Goal: Task Accomplishment & Management: Manage account settings

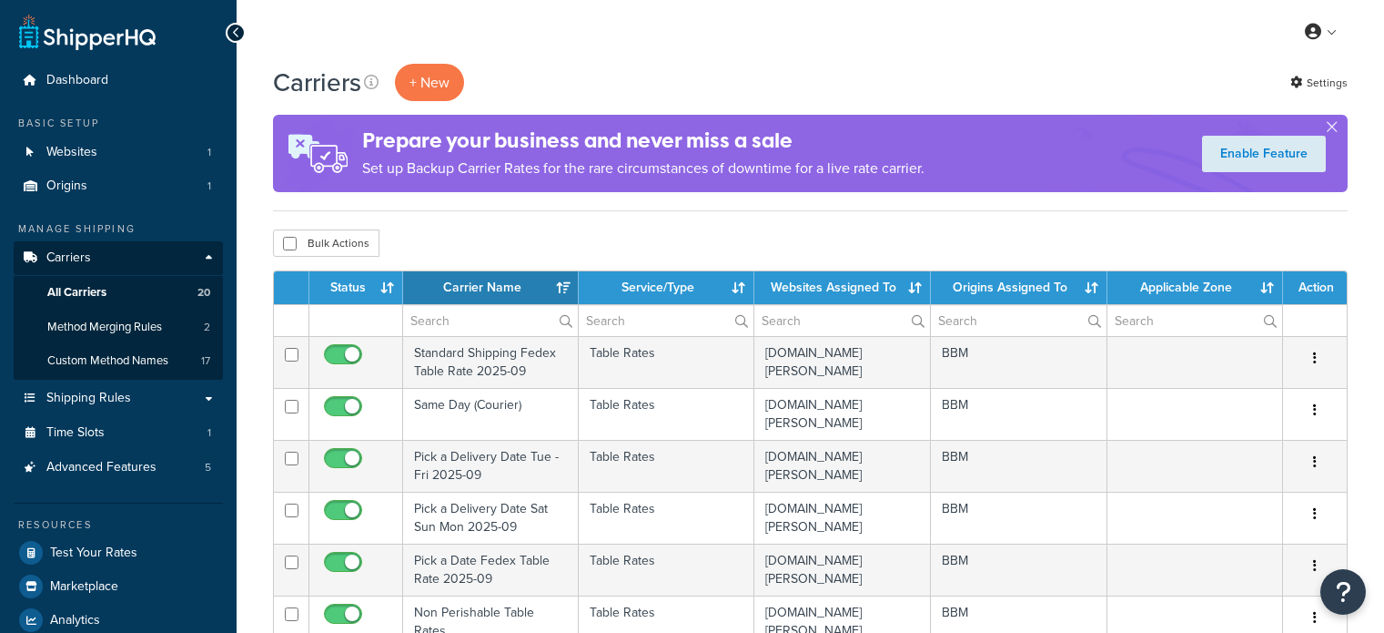
select select "15"
drag, startPoint x: 623, startPoint y: 238, endPoint x: 590, endPoint y: 253, distance: 36.2
click at [623, 238] on div "Bulk Actions Duplicate Delete" at bounding box center [810, 242] width 1075 height 27
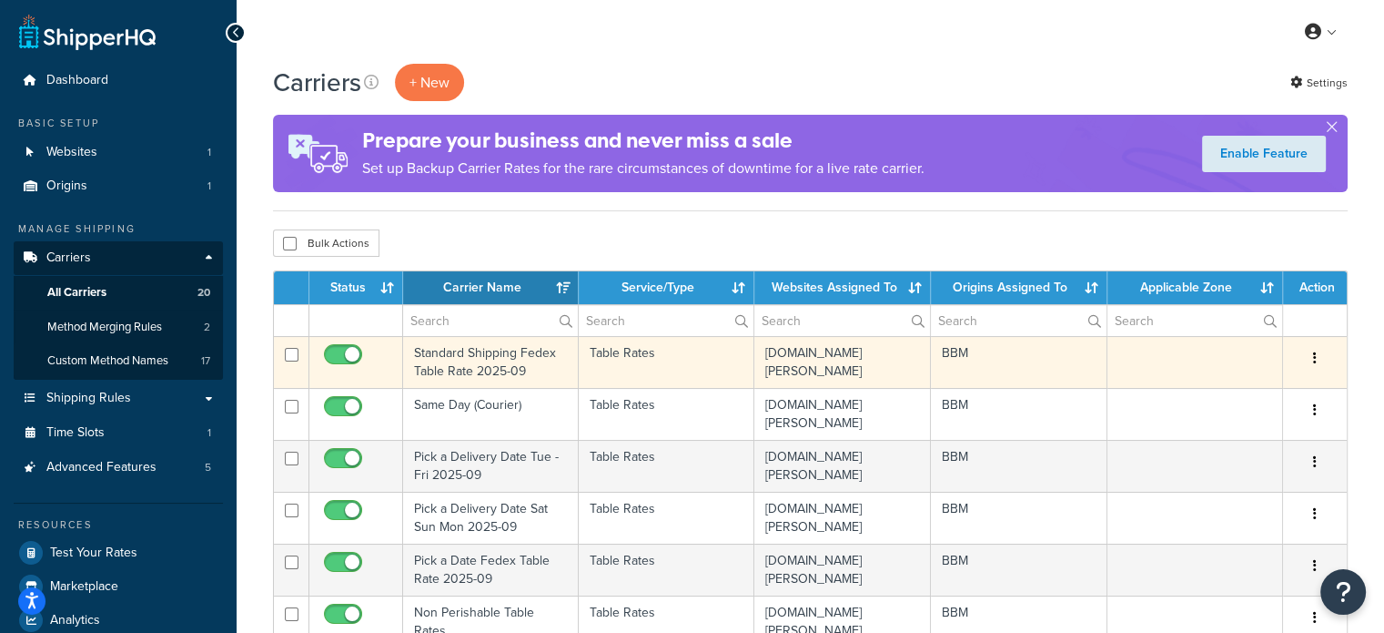
click at [450, 349] on td "Standard Shipping Fedex Table Rate 2025-09" at bounding box center [491, 362] width 176 height 52
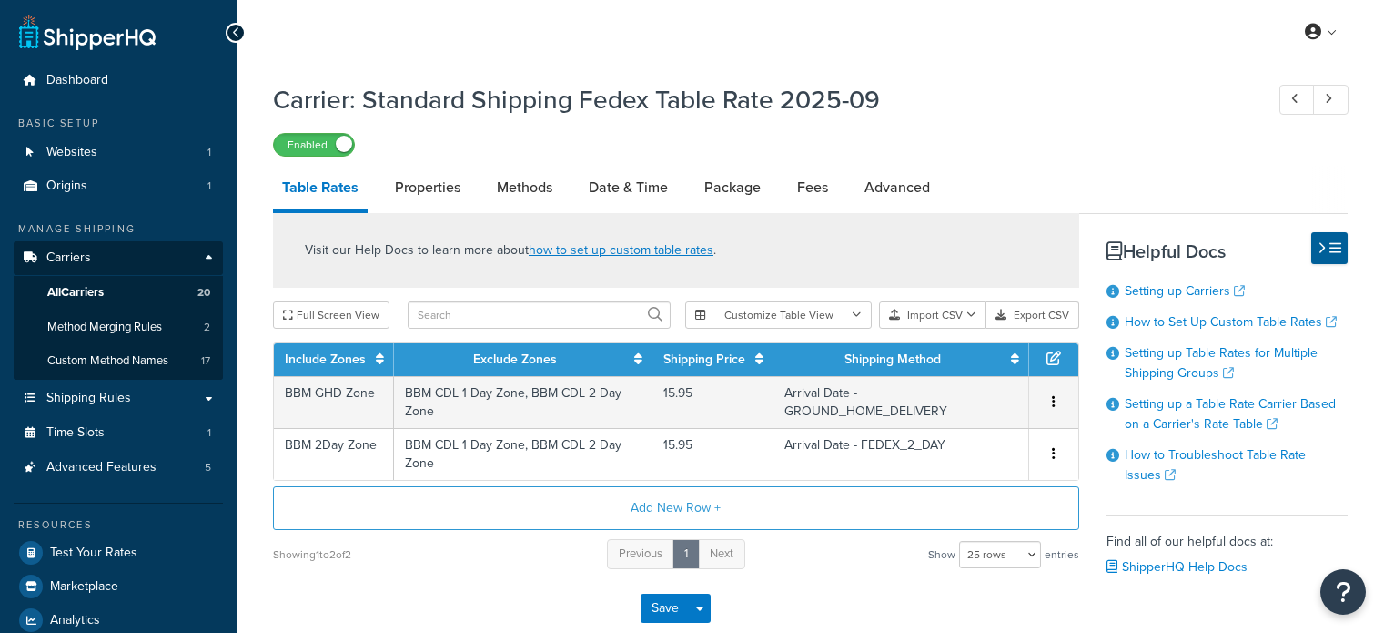
select select "25"
click at [605, 180] on link "Date & Time" at bounding box center [628, 188] width 97 height 44
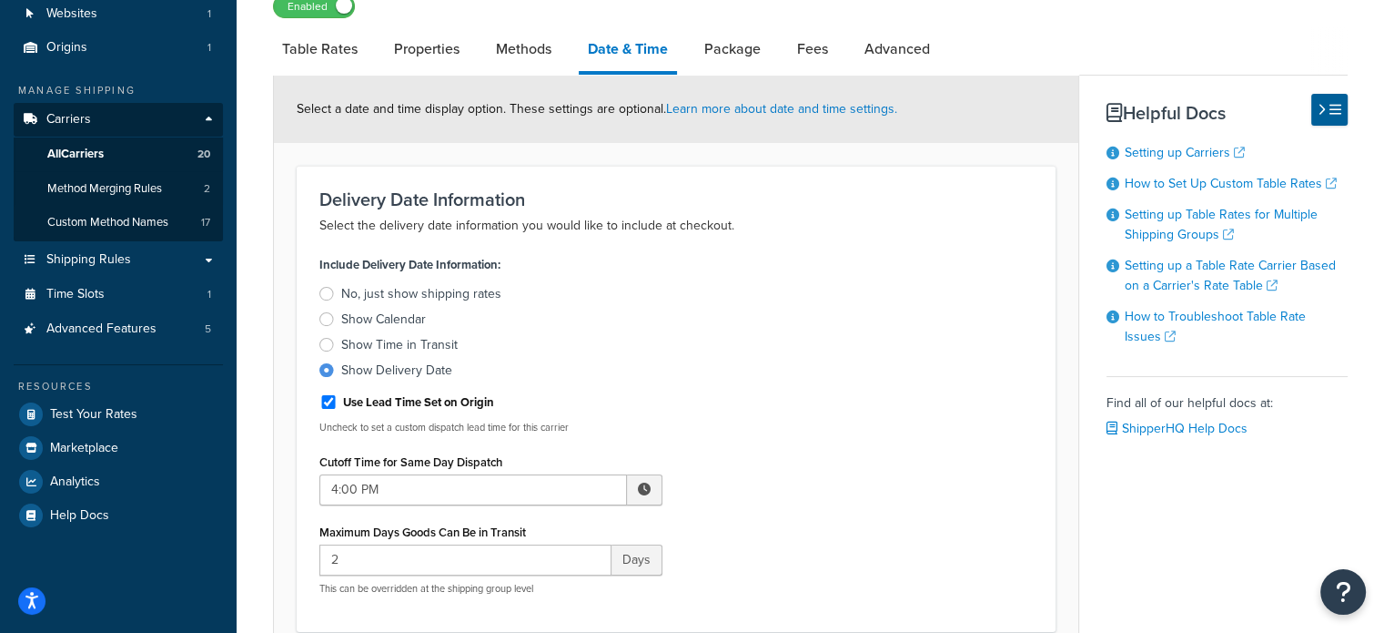
scroll to position [182, 0]
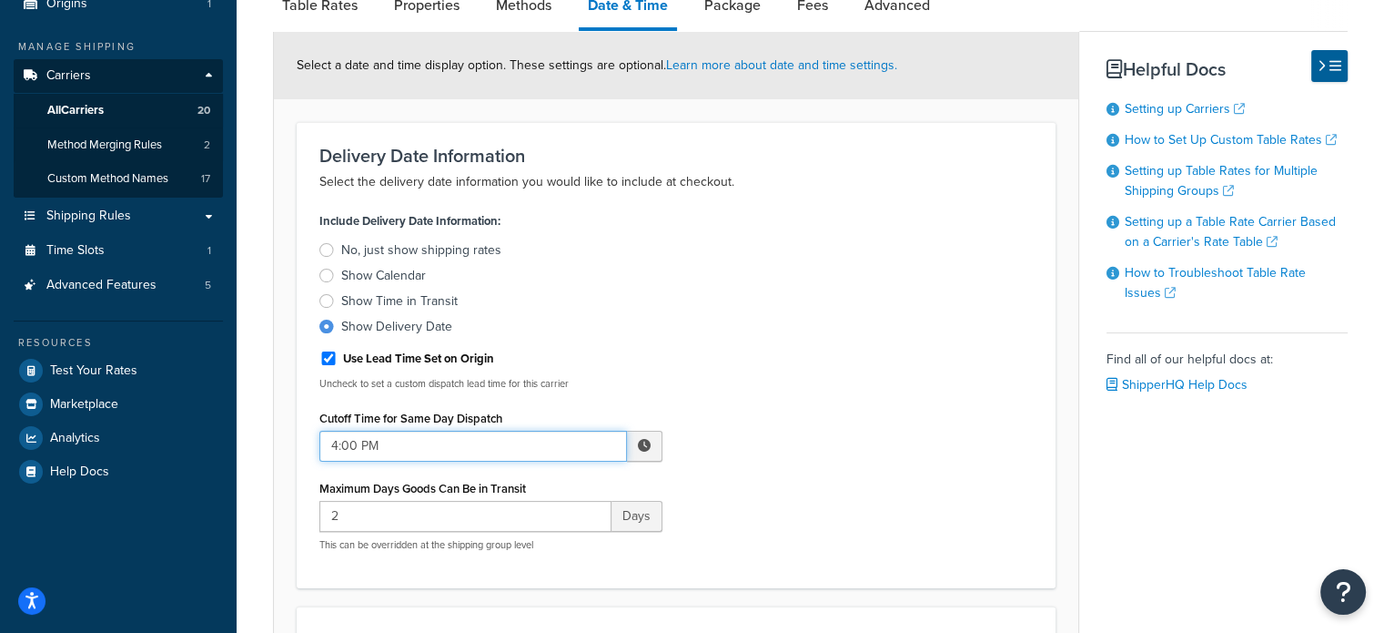
click at [392, 446] on input "4:00 PM" at bounding box center [473, 446] width 308 height 31
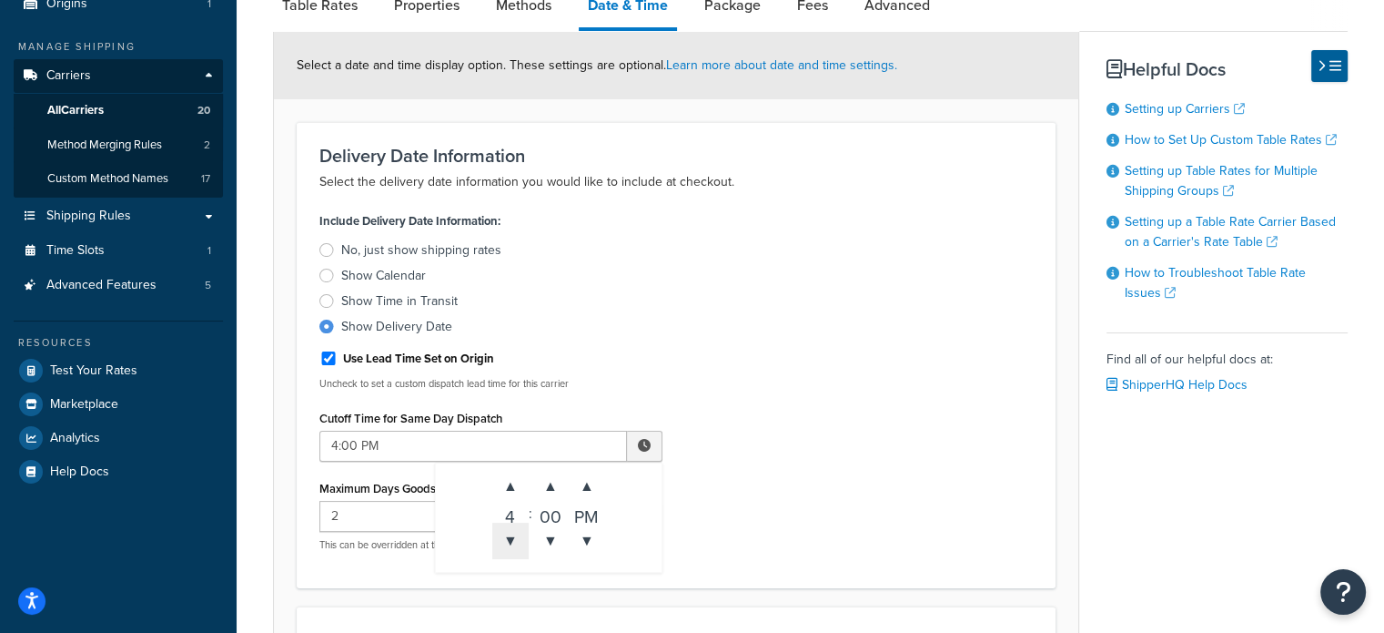
click at [514, 533] on span "▼" at bounding box center [510, 540] width 36 height 36
type input "2:00 PM"
click at [813, 413] on div "Include Delivery Date Information: No, just show shipping rates Show Calendar S…" at bounding box center [676, 387] width 741 height 358
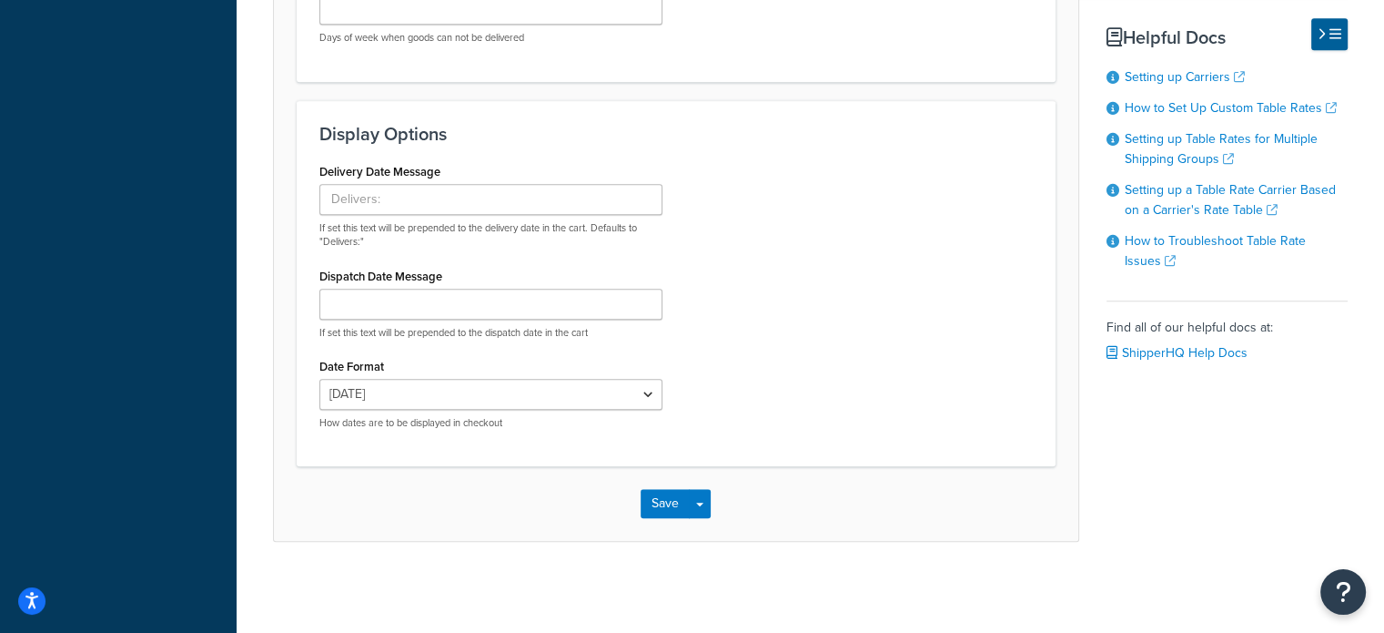
scroll to position [1611, 0]
click at [654, 505] on button "Save" at bounding box center [665, 503] width 49 height 29
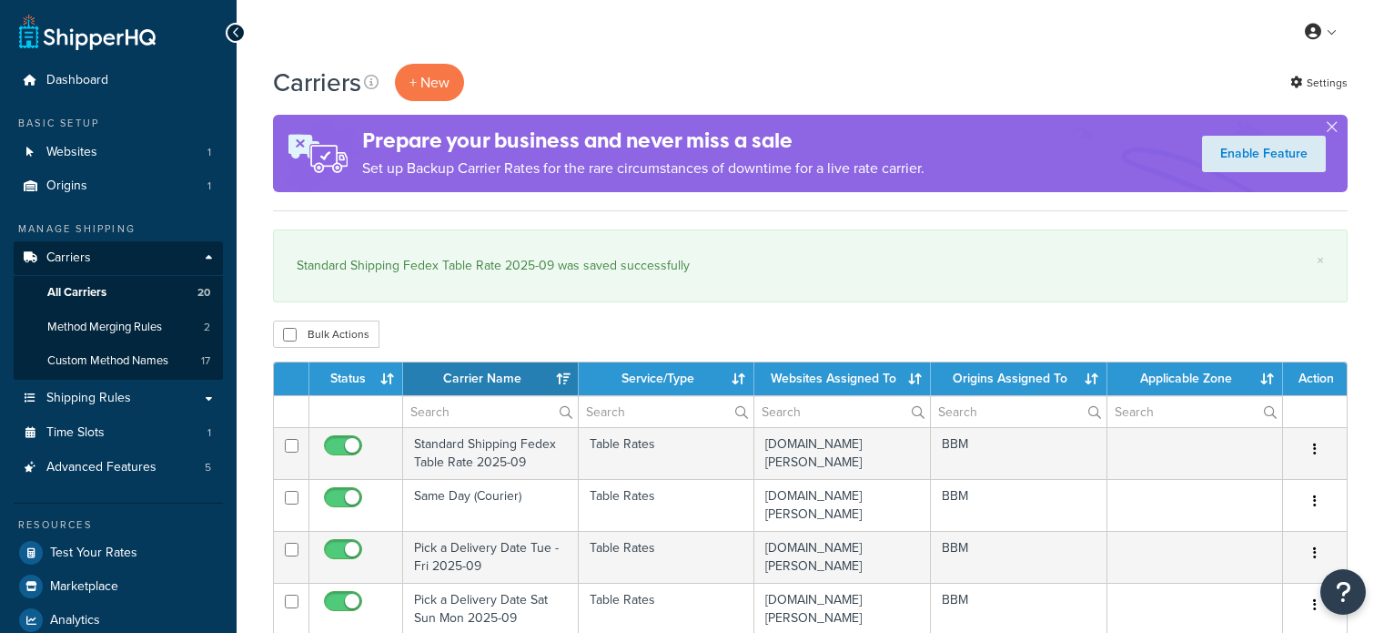
select select "15"
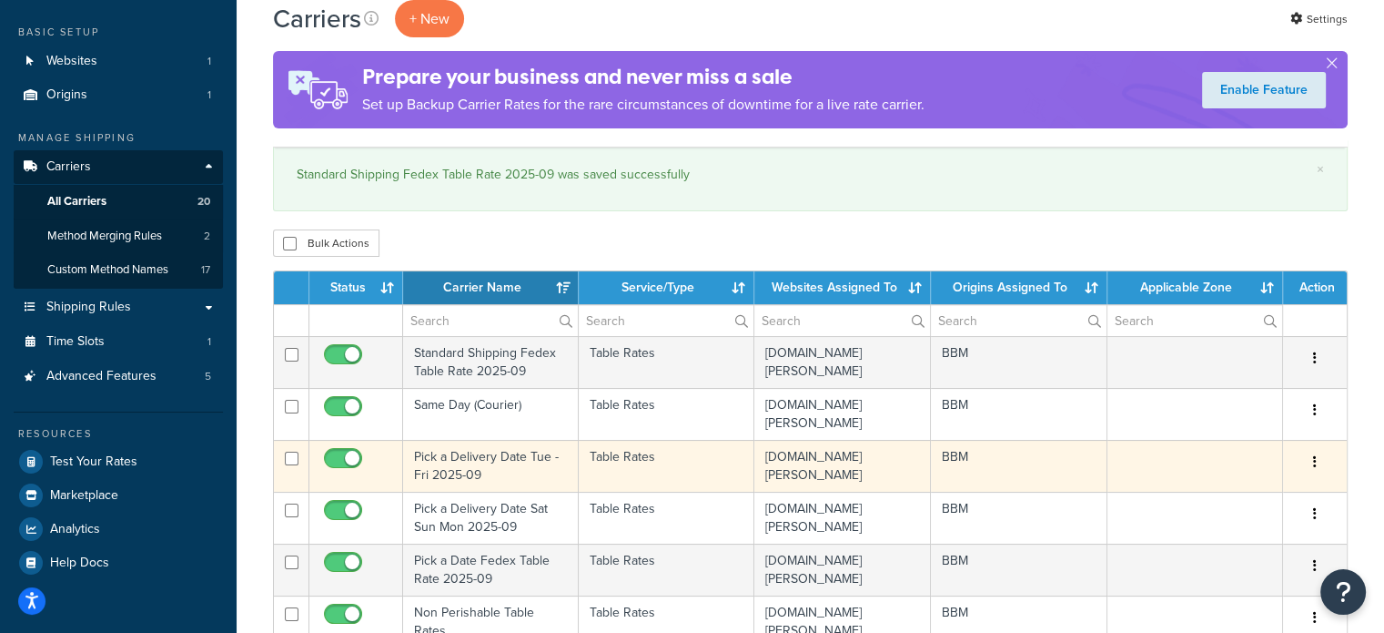
click at [471, 455] on td "Pick a Delivery Date Tue - Fri 2025-09" at bounding box center [491, 466] width 176 height 52
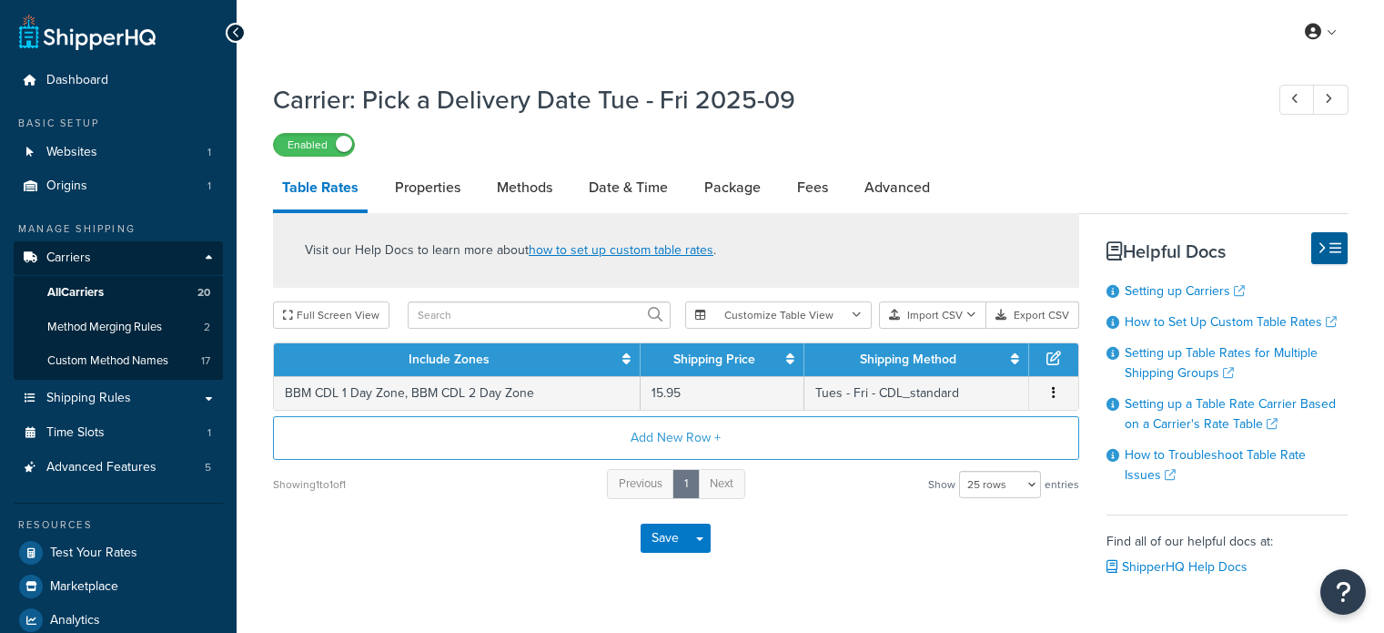
select select "25"
click at [634, 188] on link "Date & Time" at bounding box center [628, 188] width 97 height 44
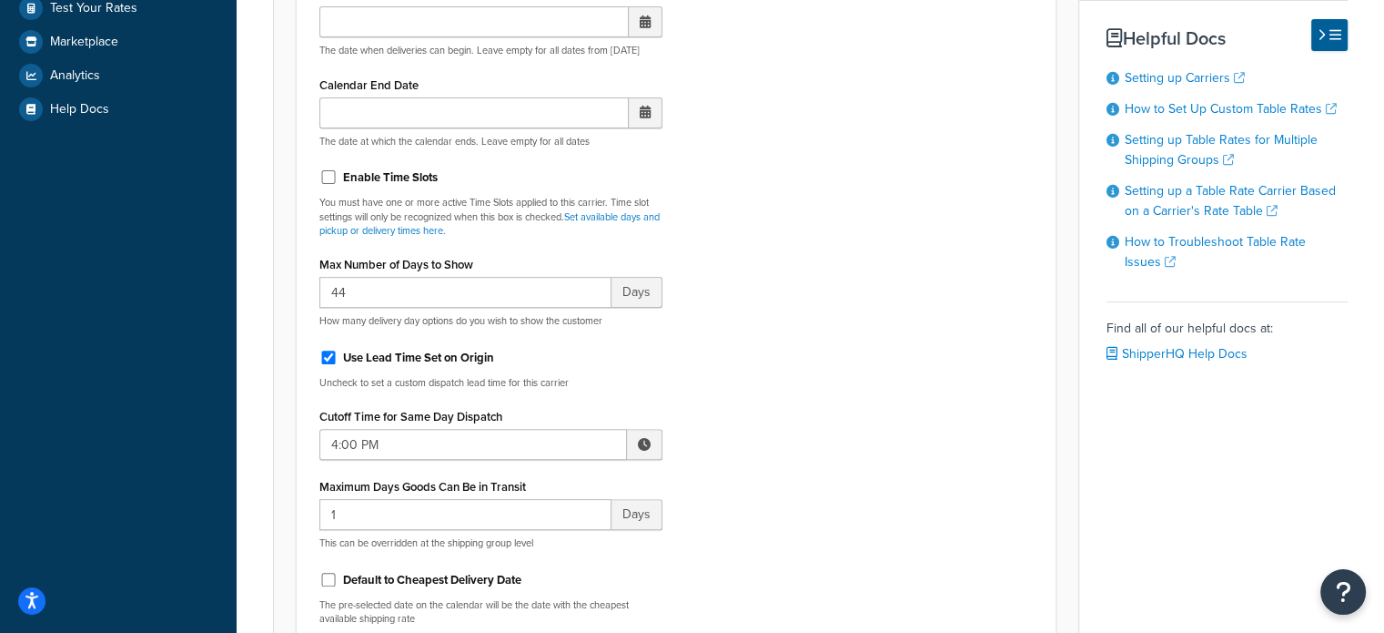
scroll to position [546, 0]
click at [432, 441] on input "4:00 PM" at bounding box center [473, 442] width 308 height 31
click at [509, 532] on span "▼" at bounding box center [510, 537] width 36 height 36
type input "2:00 PM"
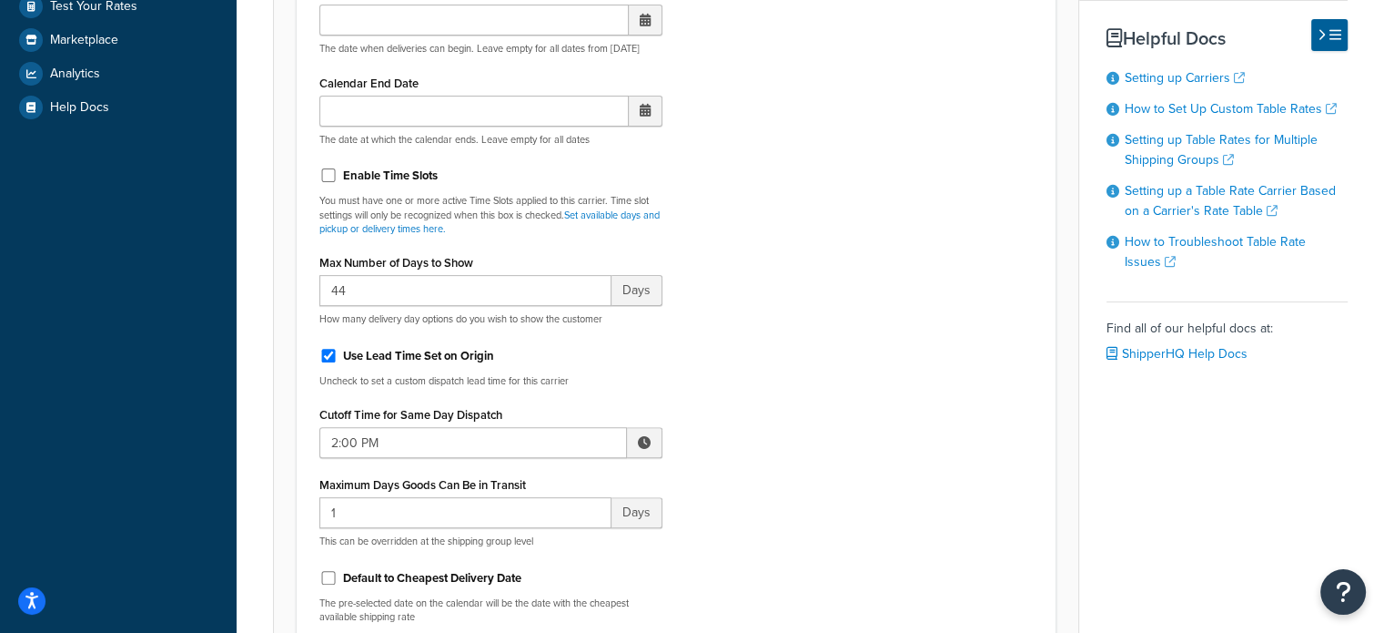
click at [773, 435] on div "Include Delivery Date Information: No, just show shipping rates Show Calendar S…" at bounding box center [676, 240] width 741 height 794
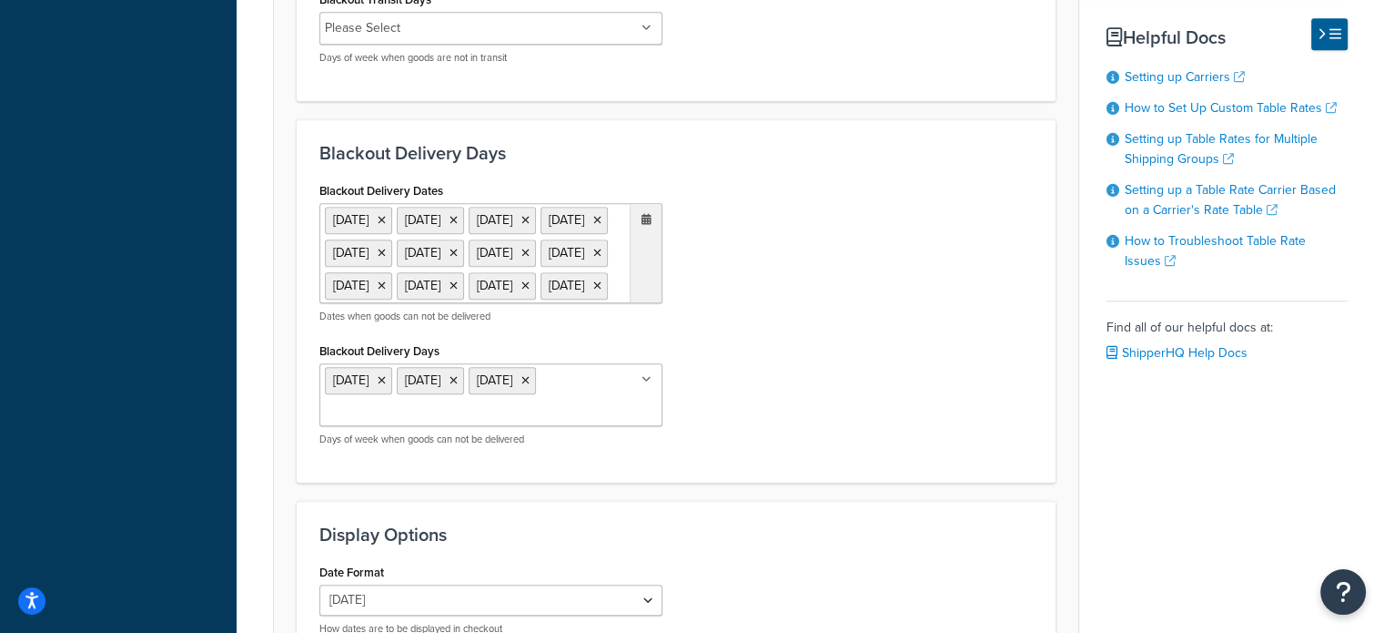
scroll to position [1851, 0]
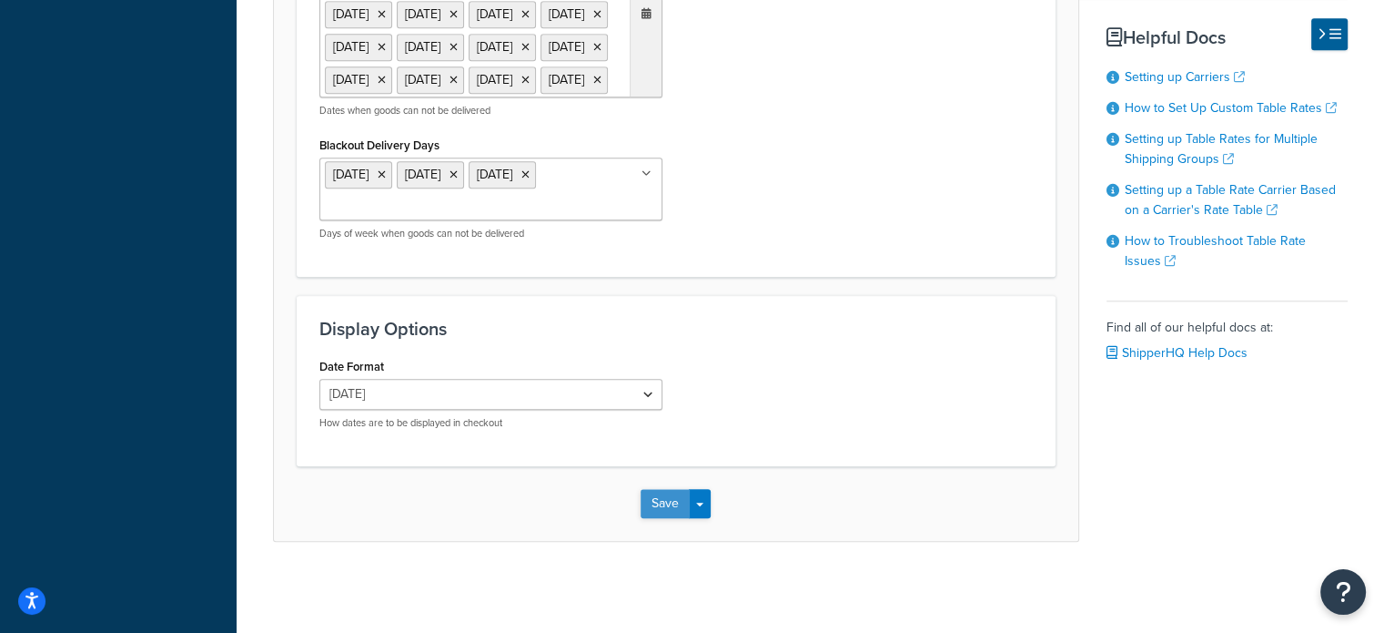
click at [663, 501] on button "Save" at bounding box center [665, 503] width 49 height 29
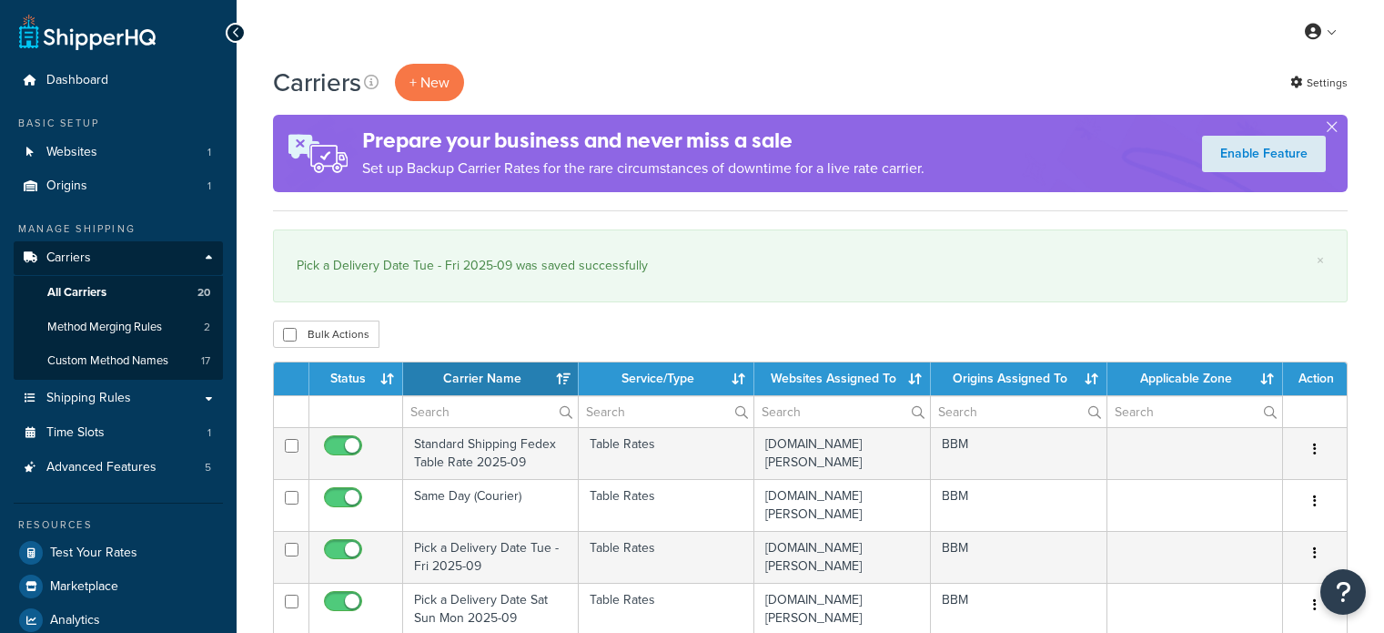
select select "15"
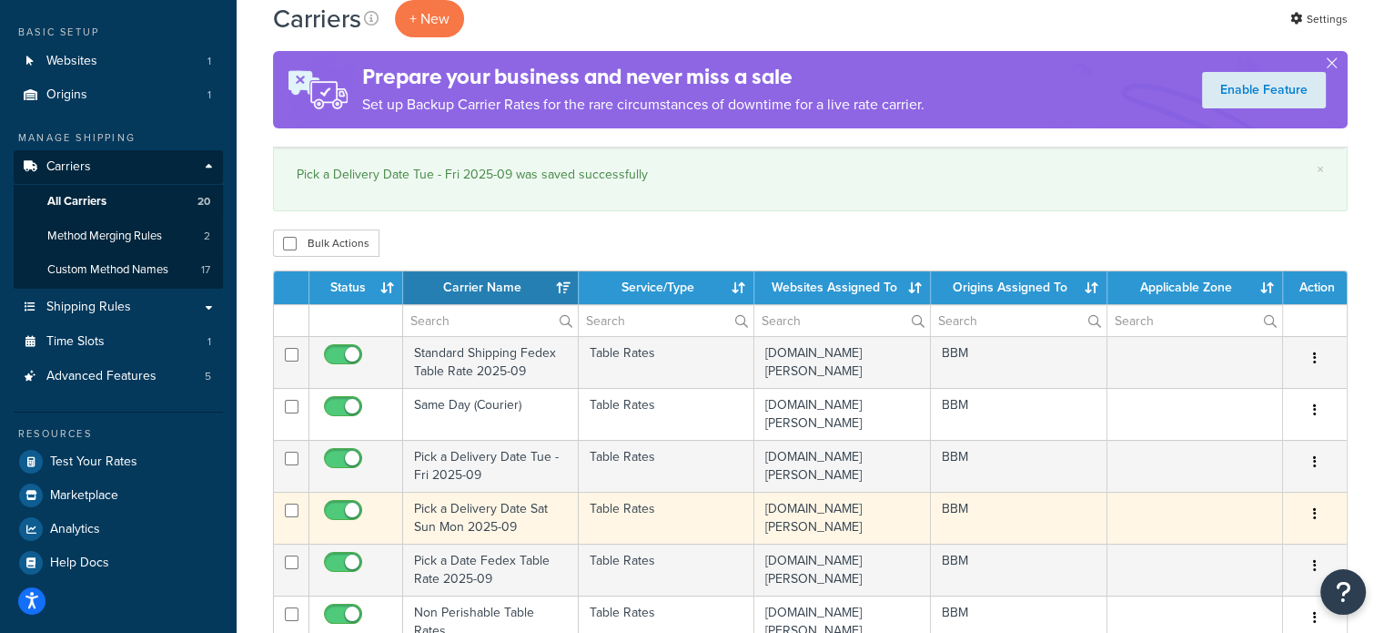
click at [482, 510] on td "Pick a Delivery Date Sat Sun Mon 2025-09" at bounding box center [491, 518] width 176 height 52
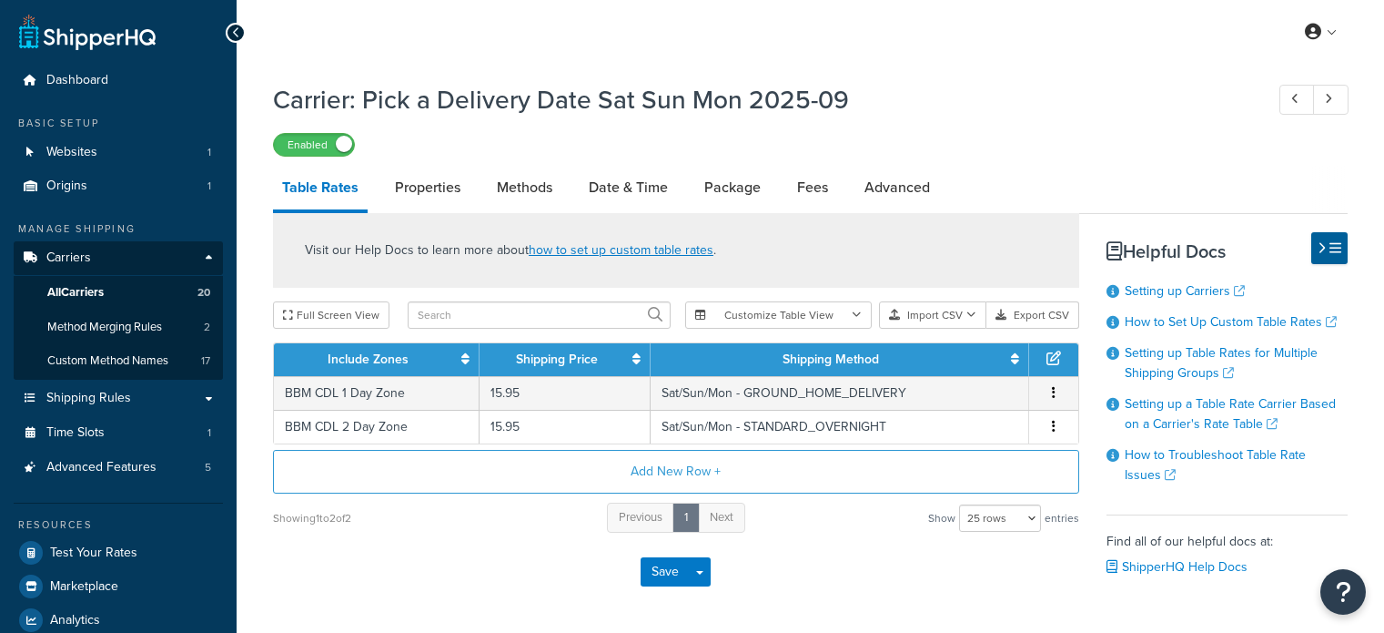
select select "25"
click at [645, 177] on link "Date & Time" at bounding box center [628, 188] width 97 height 44
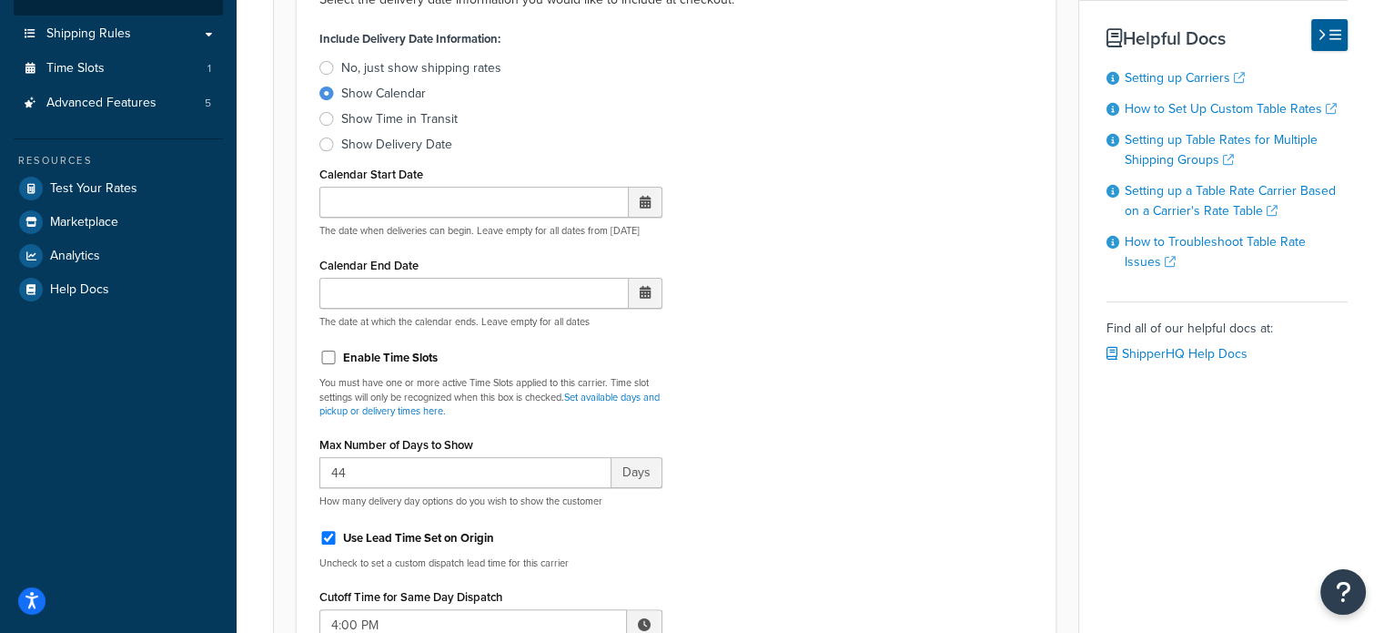
scroll to position [455, 0]
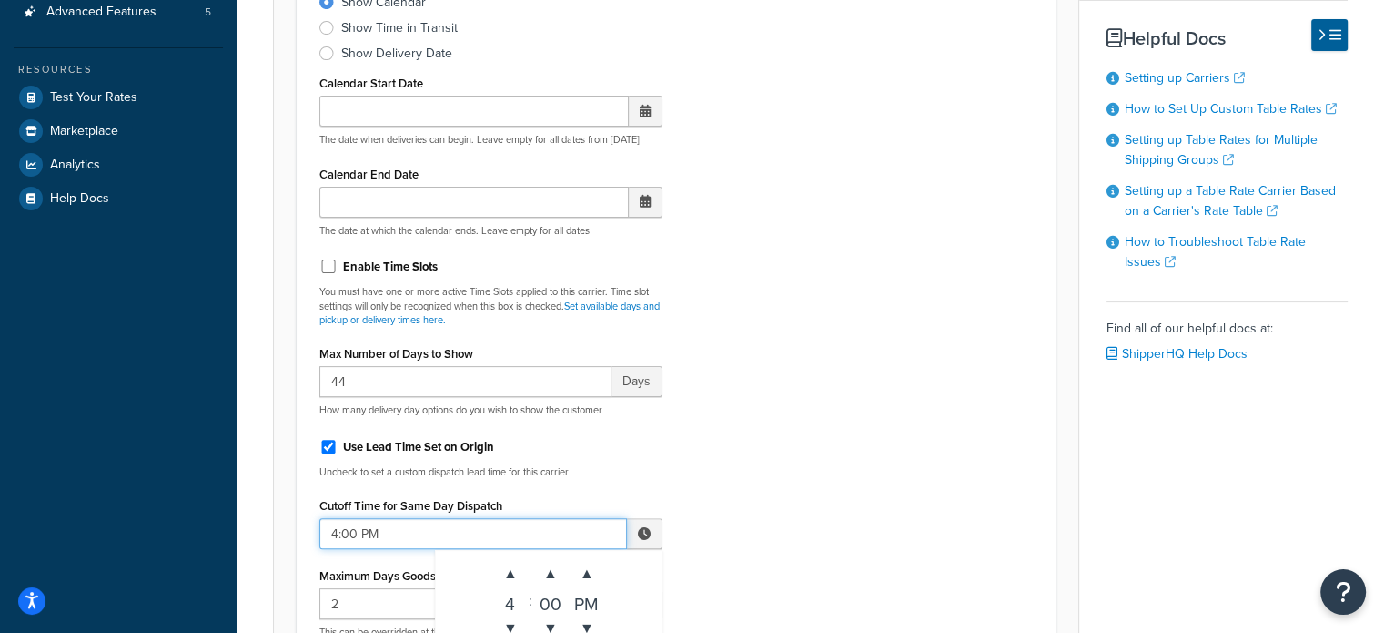
click at [450, 525] on input "4:00 PM" at bounding box center [473, 533] width 308 height 31
click at [507, 622] on span "▼" at bounding box center [510, 628] width 36 height 36
type input "2:00 PM"
click at [759, 487] on div "Include Delivery Date Information: No, just show shipping rates Show Calendar S…" at bounding box center [676, 331] width 741 height 794
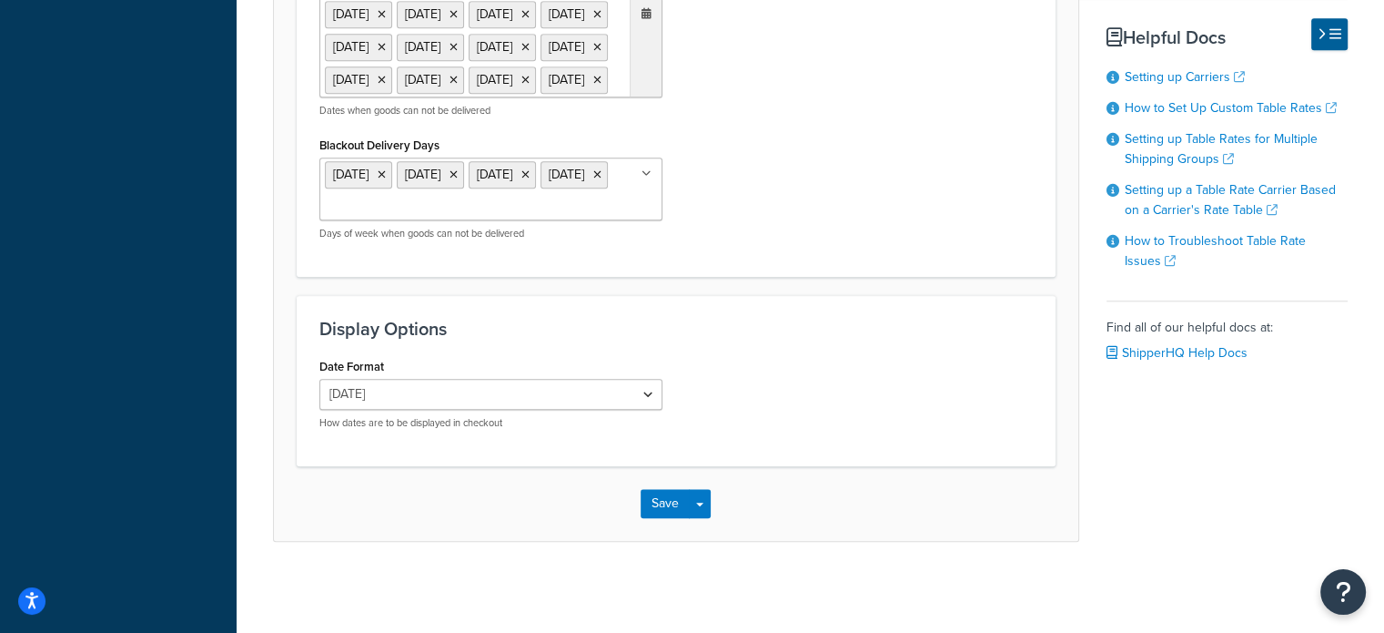
scroll to position [1857, 0]
click at [655, 513] on button "Save" at bounding box center [665, 503] width 49 height 29
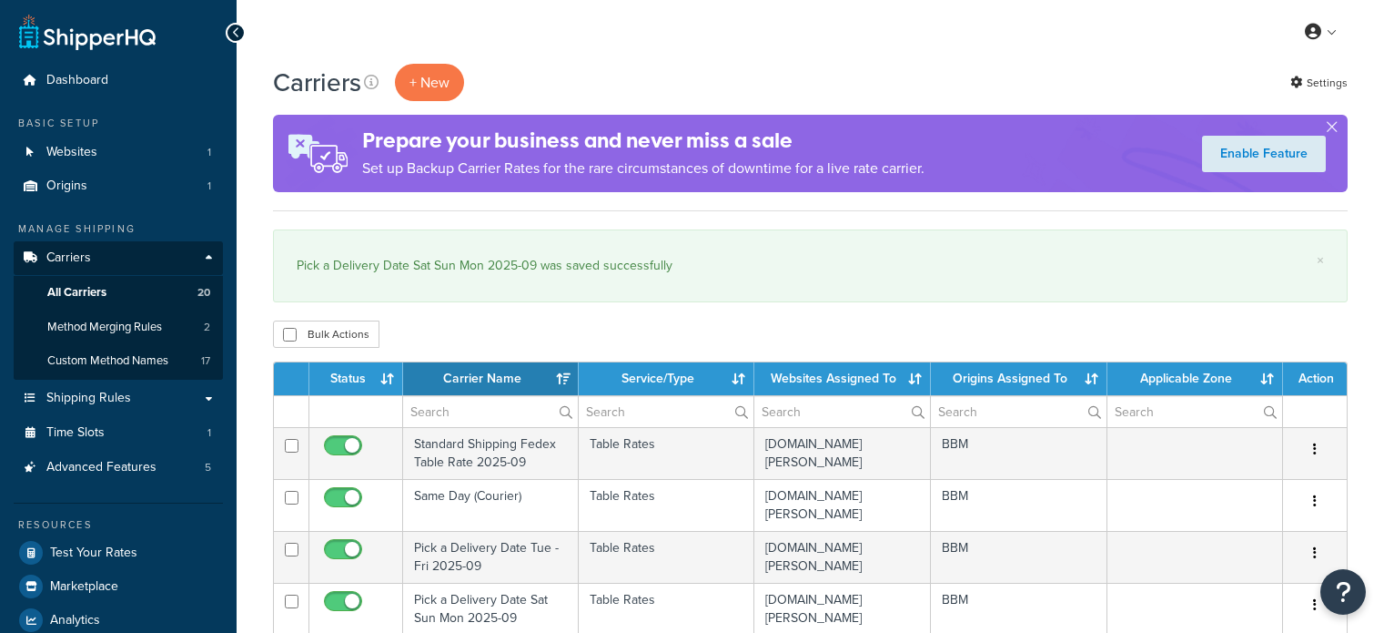
select select "15"
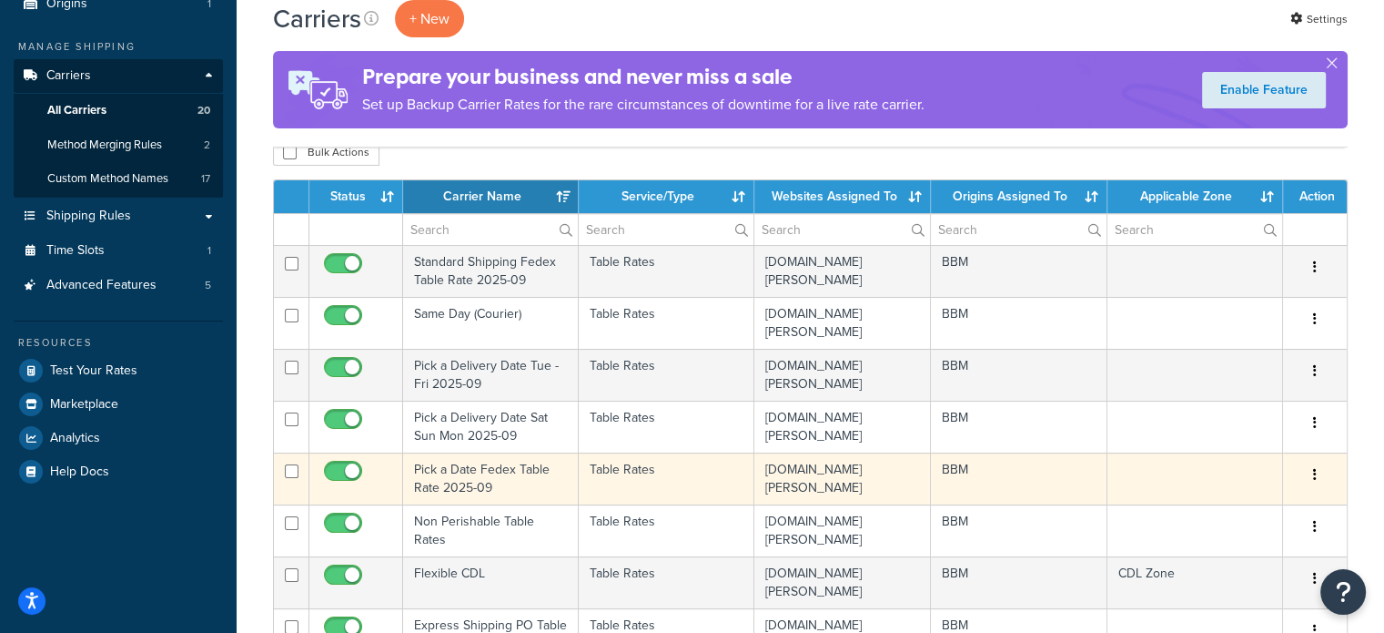
click at [483, 476] on td "Pick a Date Fedex Table Rate 2025-09" at bounding box center [491, 478] width 176 height 52
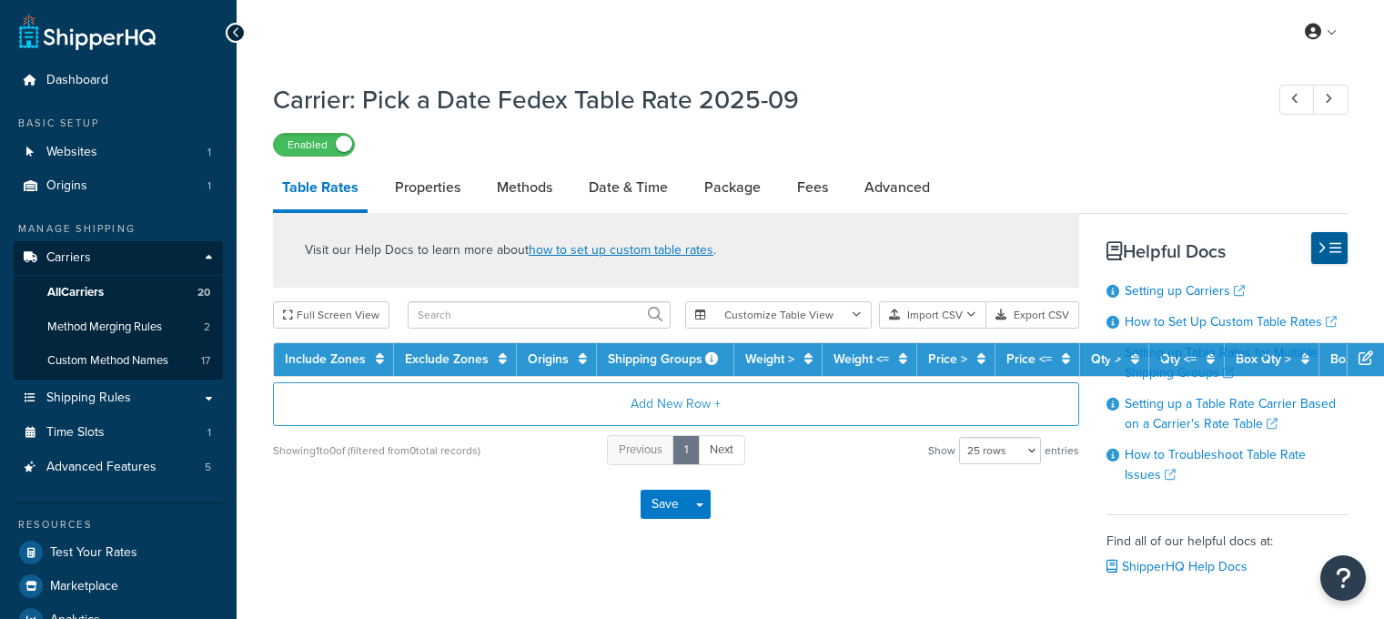
select select "25"
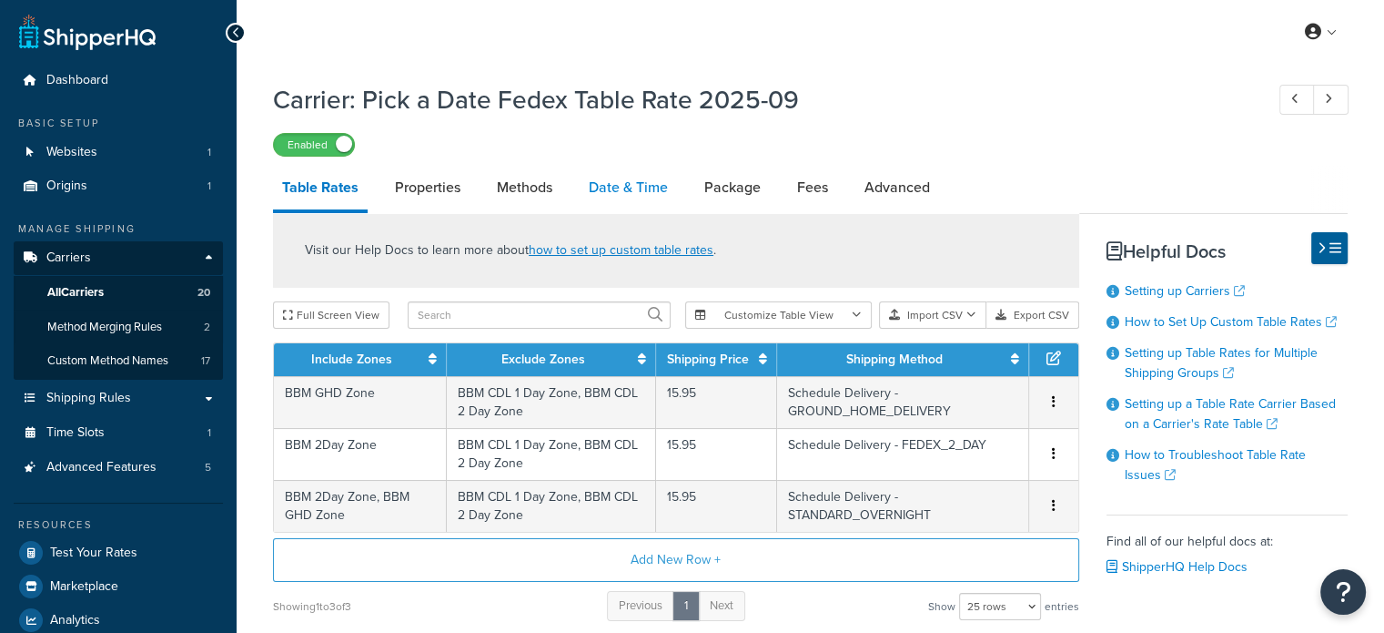
click at [629, 196] on link "Date & Time" at bounding box center [628, 188] width 97 height 44
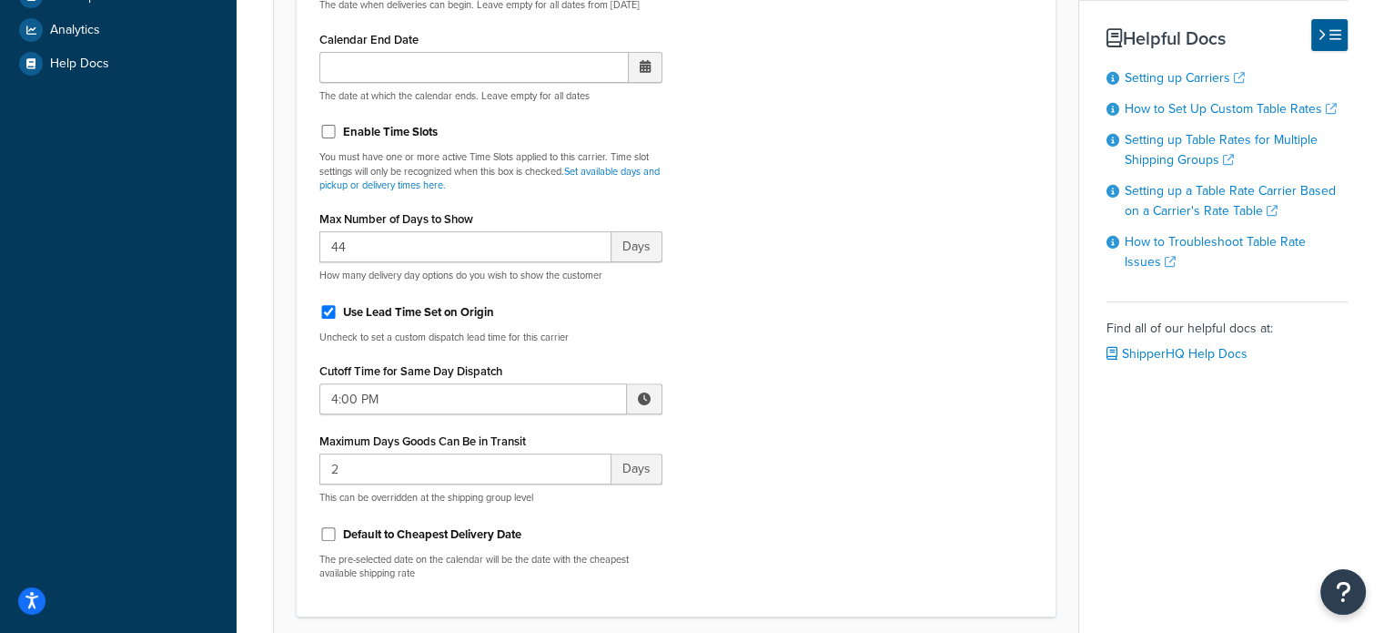
scroll to position [637, 0]
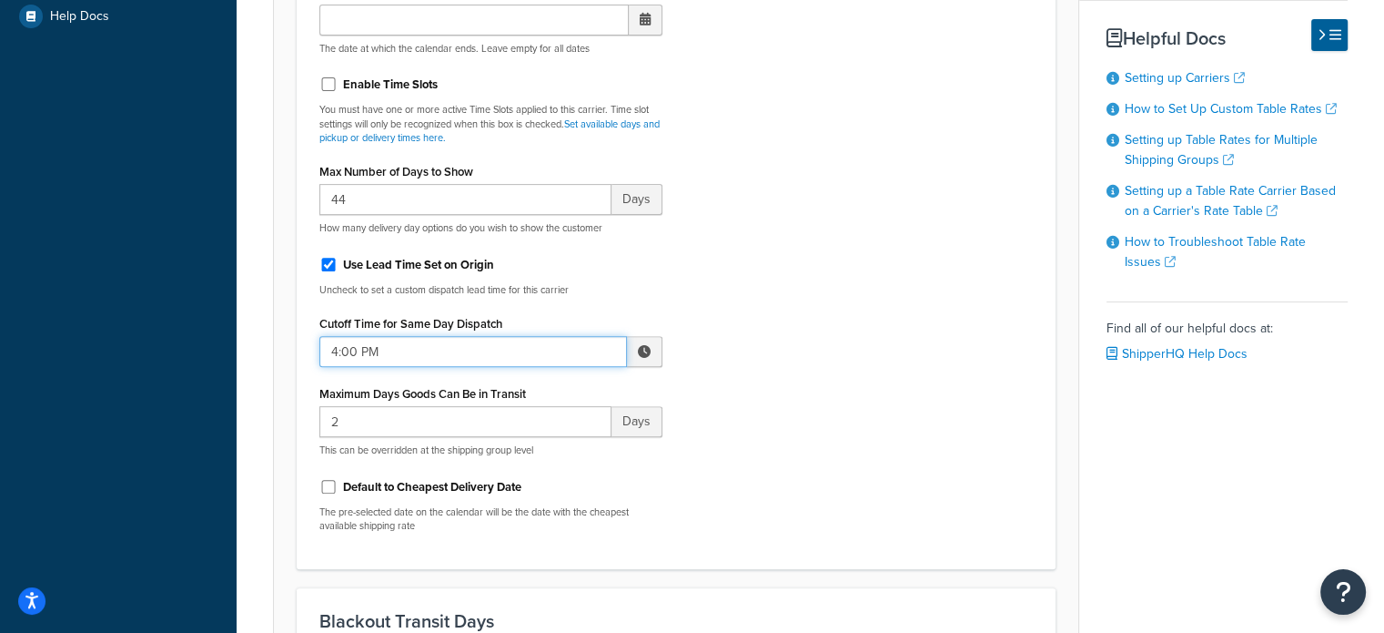
click at [447, 357] on input "4:00 PM" at bounding box center [473, 351] width 308 height 31
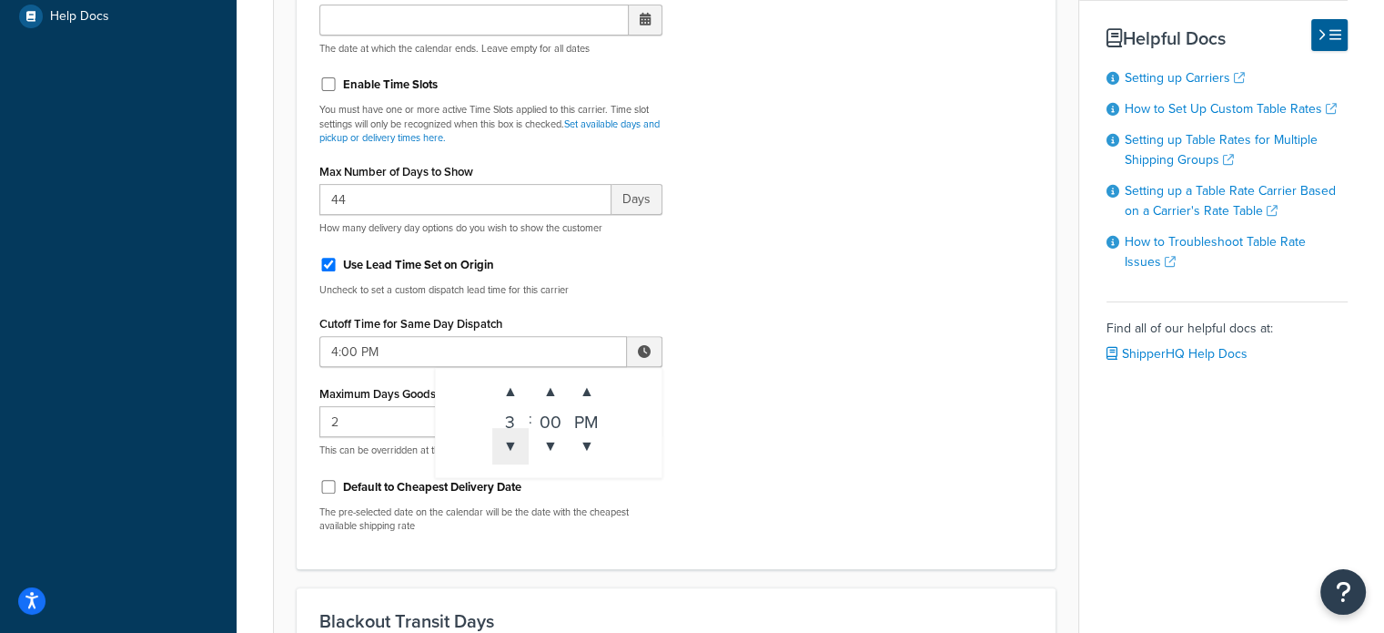
click at [512, 437] on span "▼" at bounding box center [510, 446] width 36 height 36
drag, startPoint x: 512, startPoint y: 437, endPoint x: 599, endPoint y: 423, distance: 88.4
click at [512, 438] on span "▼" at bounding box center [510, 446] width 36 height 36
type input "2:00 PM"
click at [731, 344] on div "Include Delivery Date Information: No, just show shipping rates Show Calendar S…" at bounding box center [676, 149] width 741 height 794
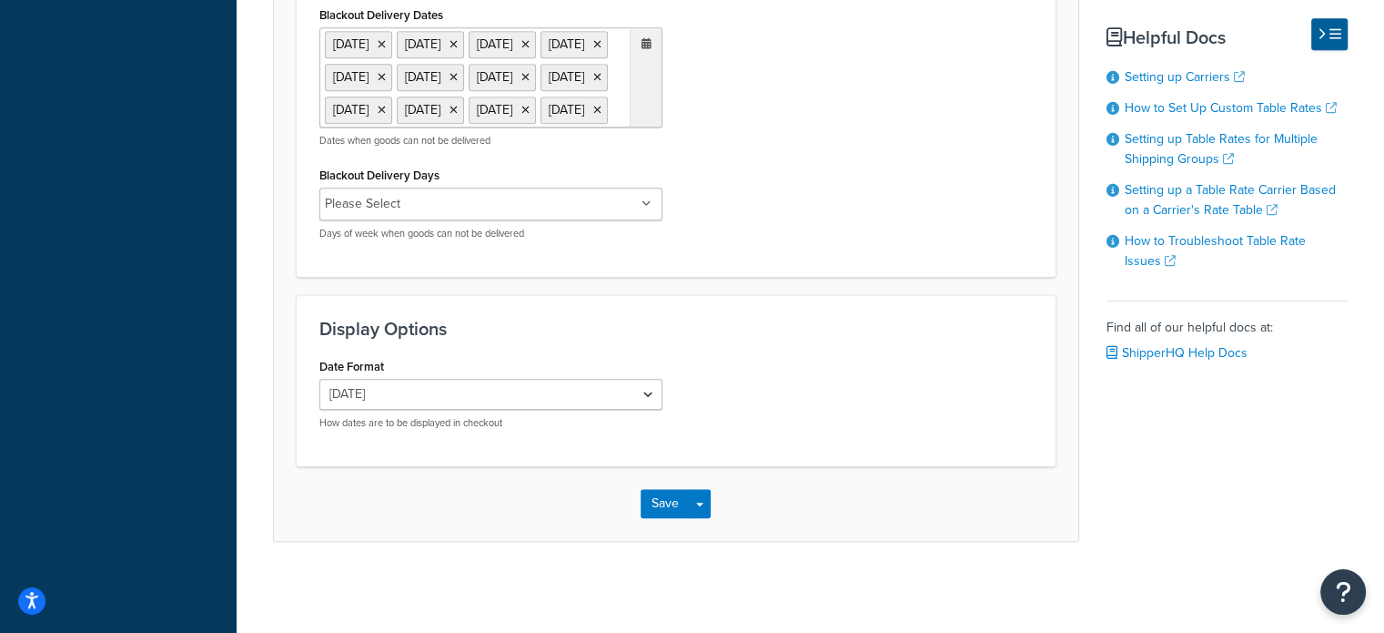
scroll to position [1820, 0]
click at [657, 495] on button "Save" at bounding box center [665, 503] width 49 height 29
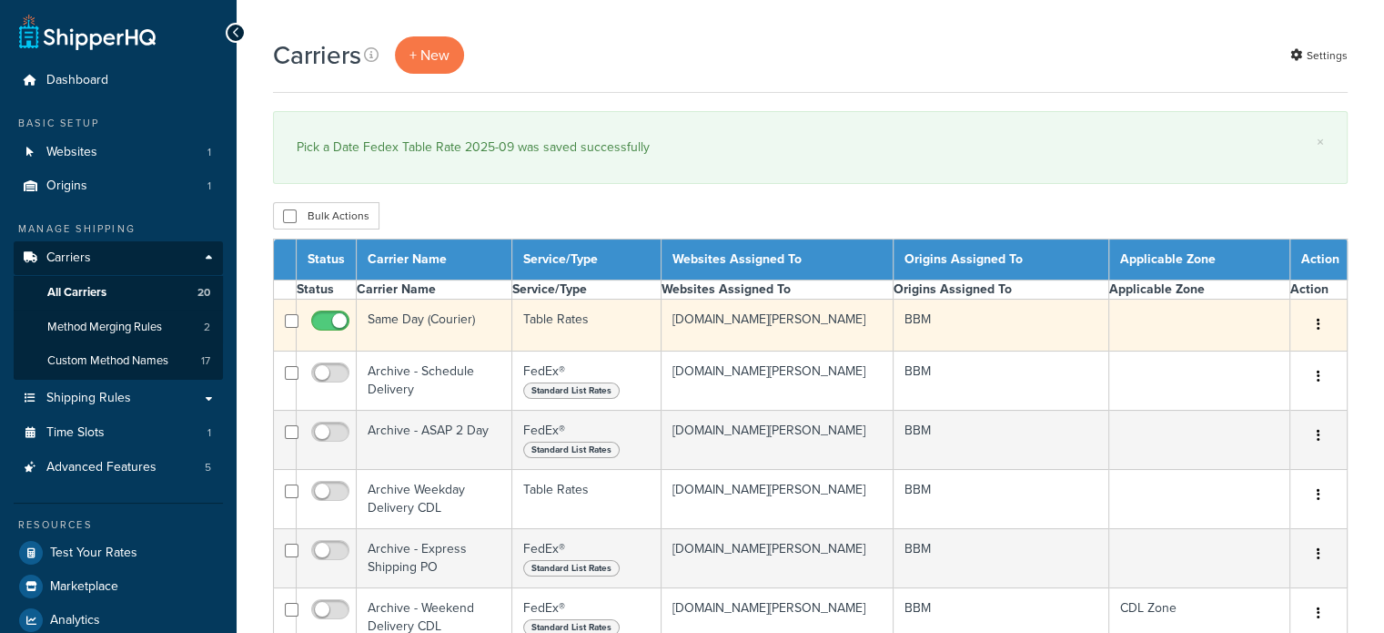
select select "15"
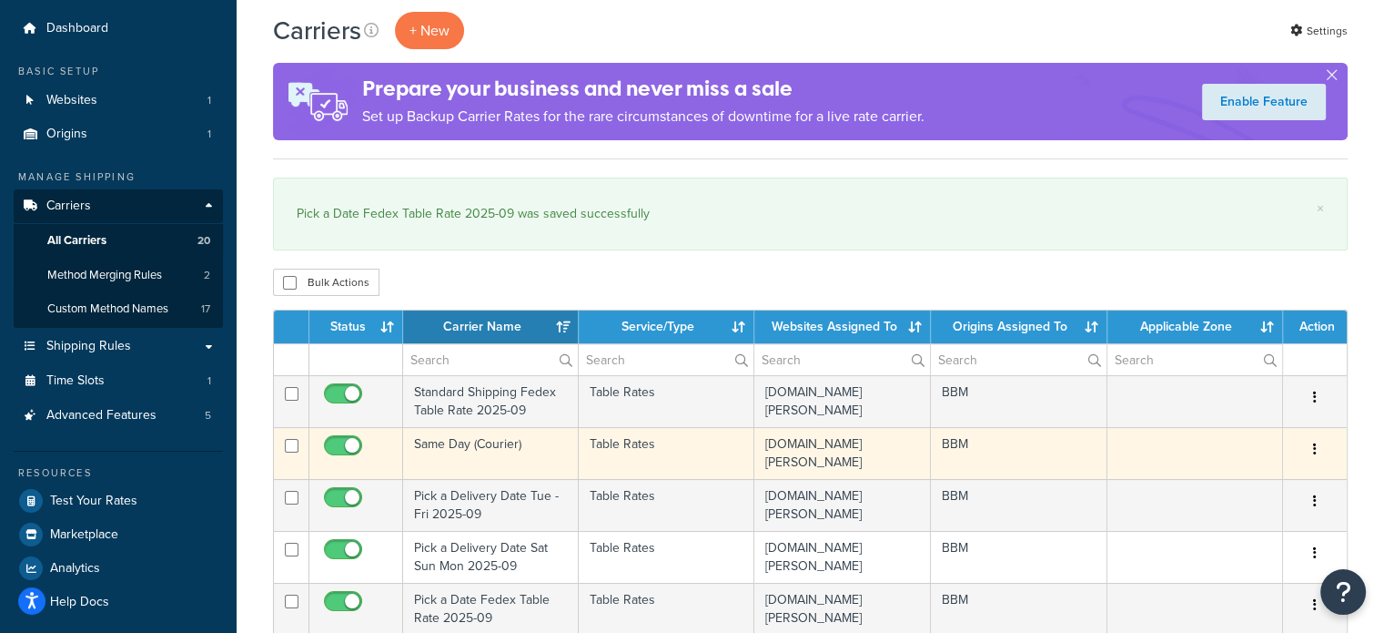
scroll to position [364, 0]
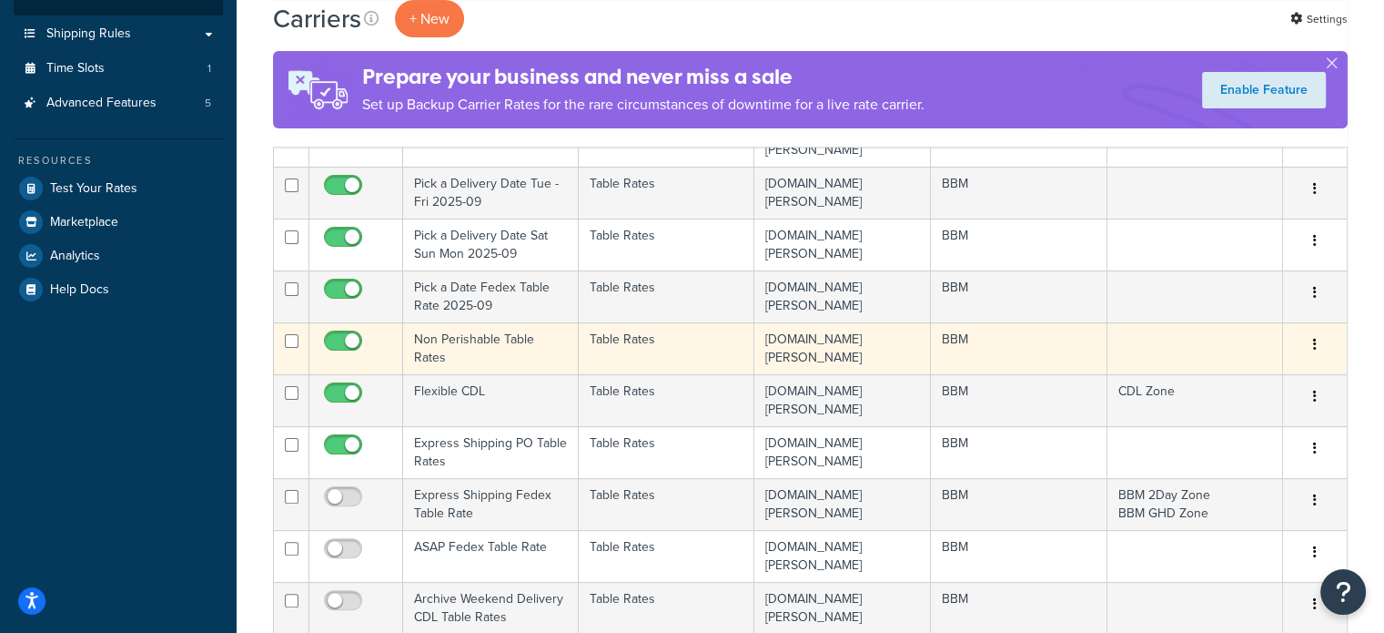
click at [449, 341] on td "Non Perishable Table Rates" at bounding box center [491, 348] width 176 height 52
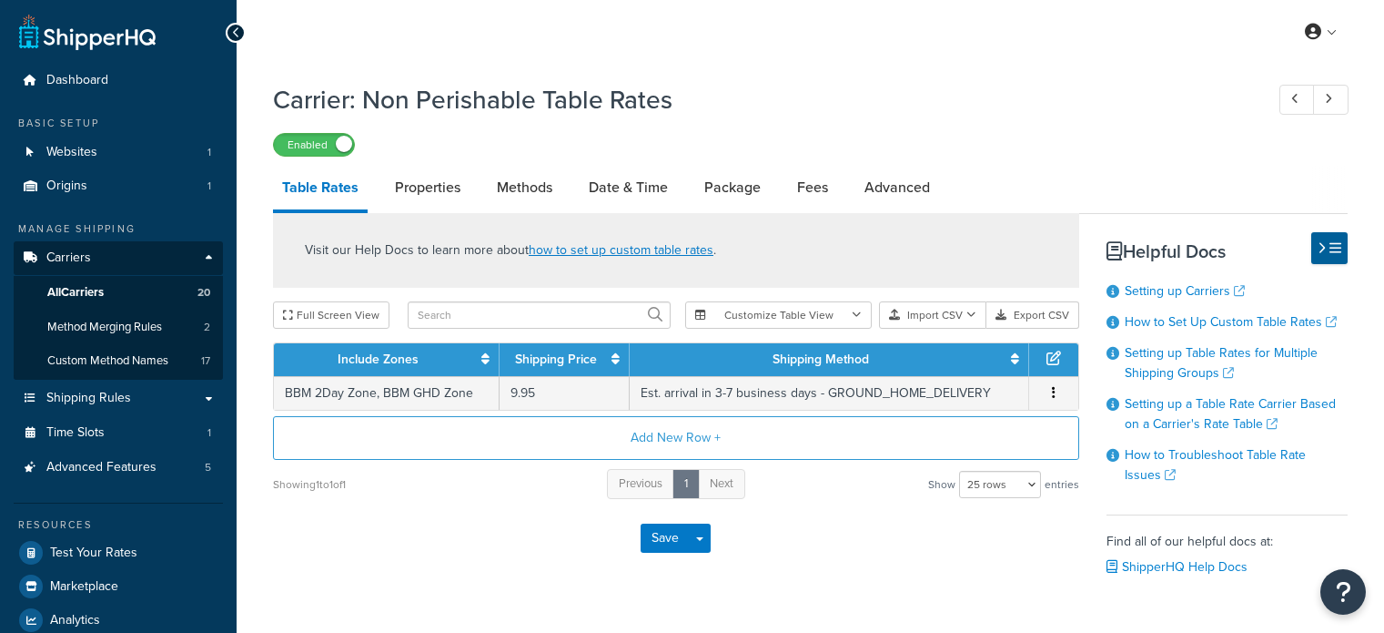
select select "25"
click at [628, 188] on link "Date & Time" at bounding box center [628, 188] width 97 height 44
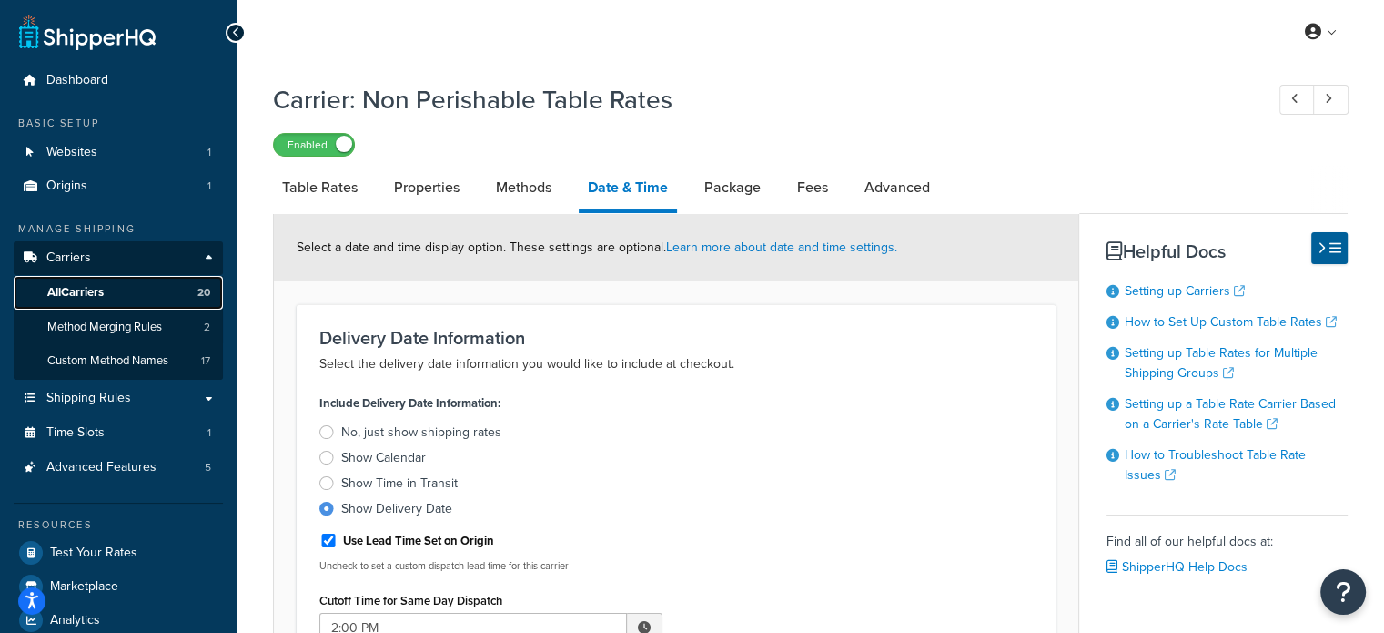
click at [100, 287] on span "All Carriers" at bounding box center [75, 292] width 56 height 15
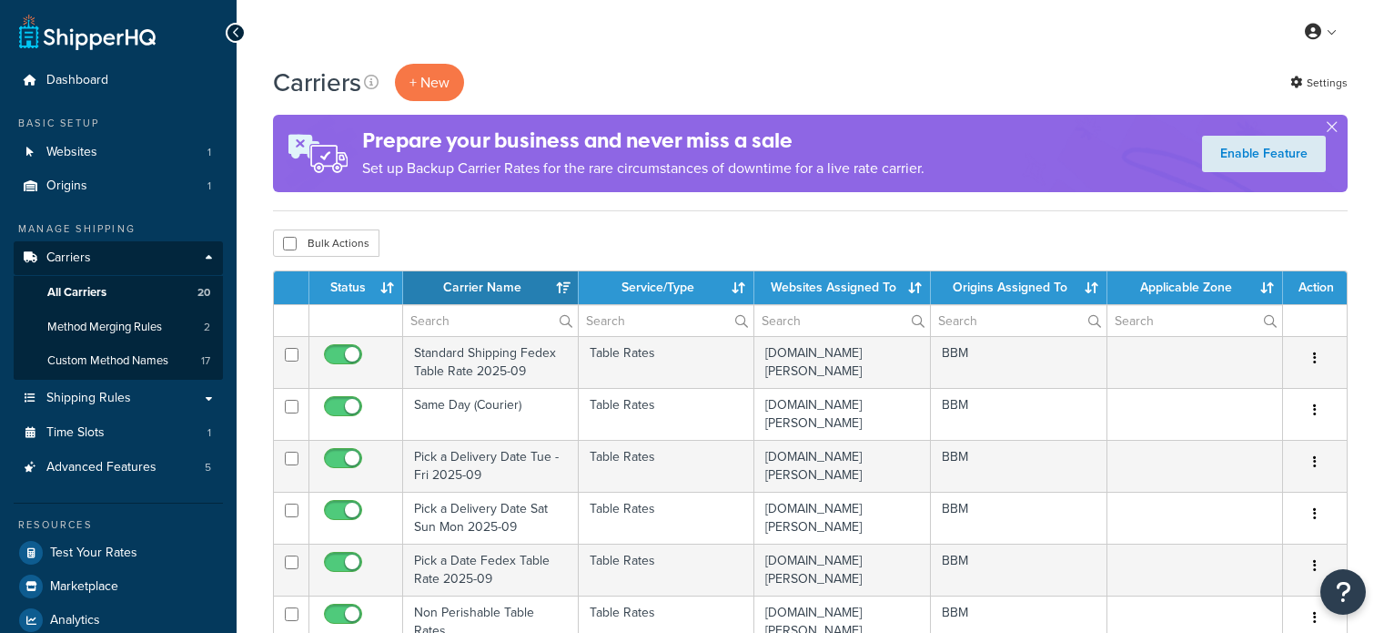
select select "15"
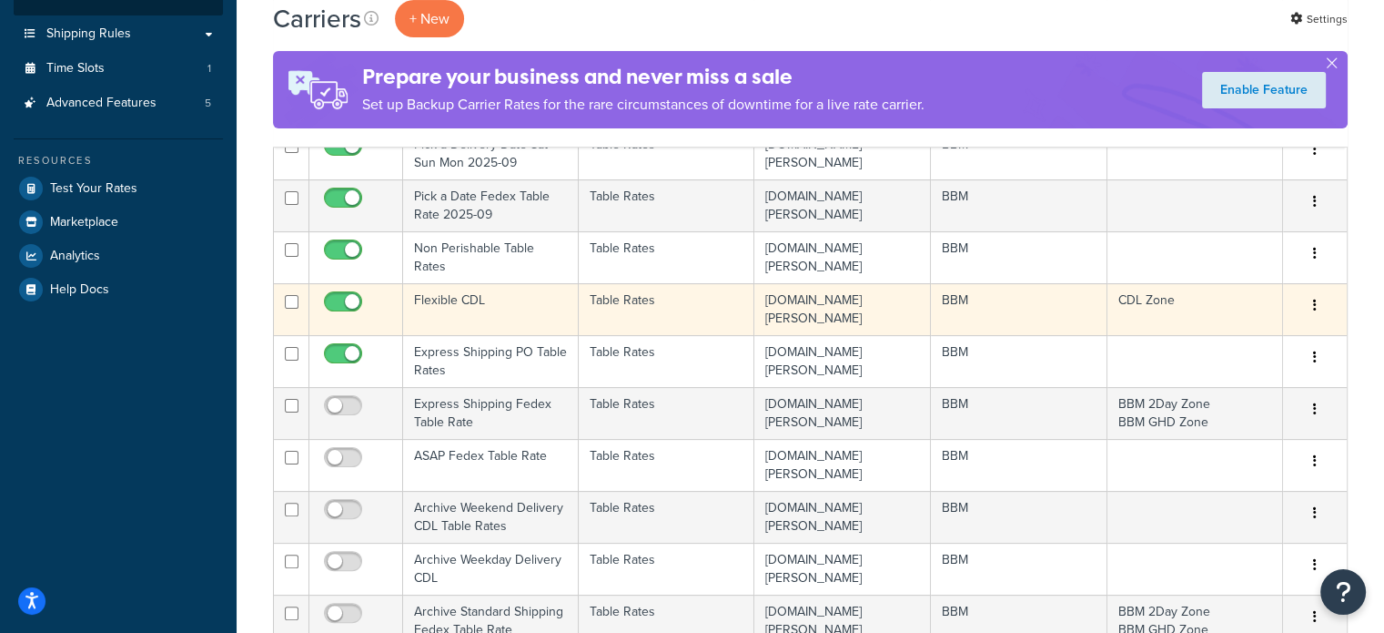
click at [460, 302] on td "Flexible CDL" at bounding box center [491, 309] width 176 height 52
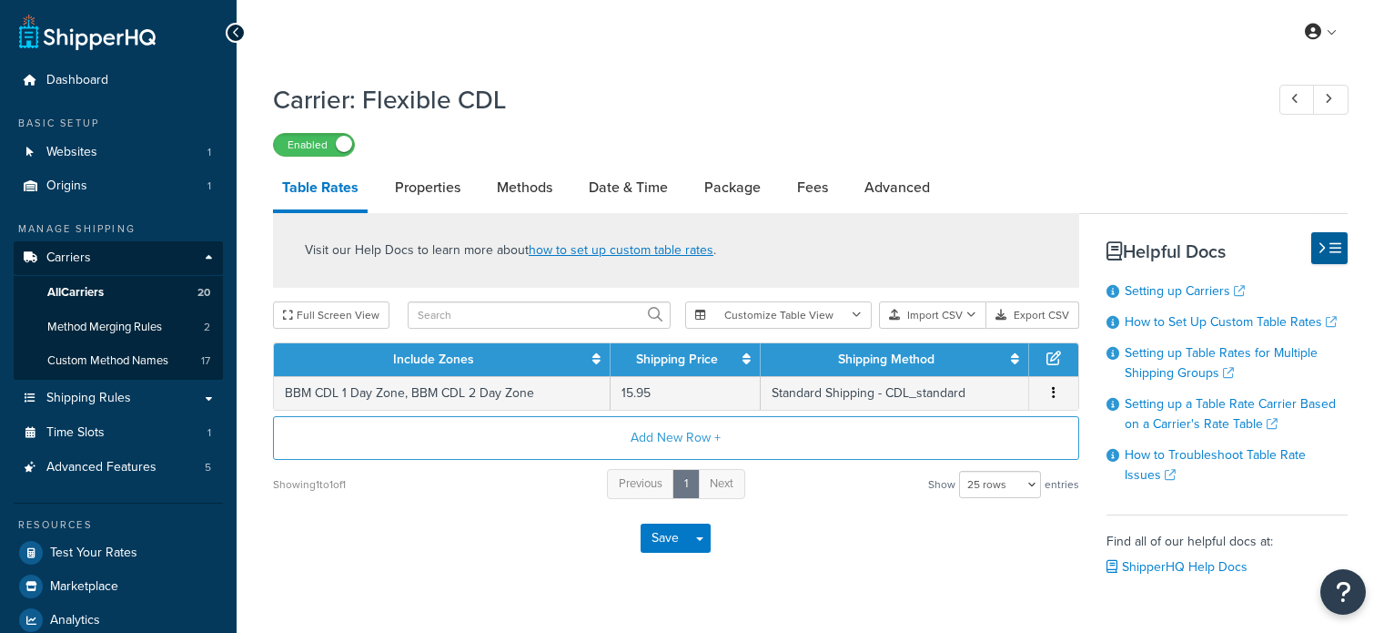
select select "25"
click at [618, 198] on link "Date & Time" at bounding box center [628, 188] width 97 height 44
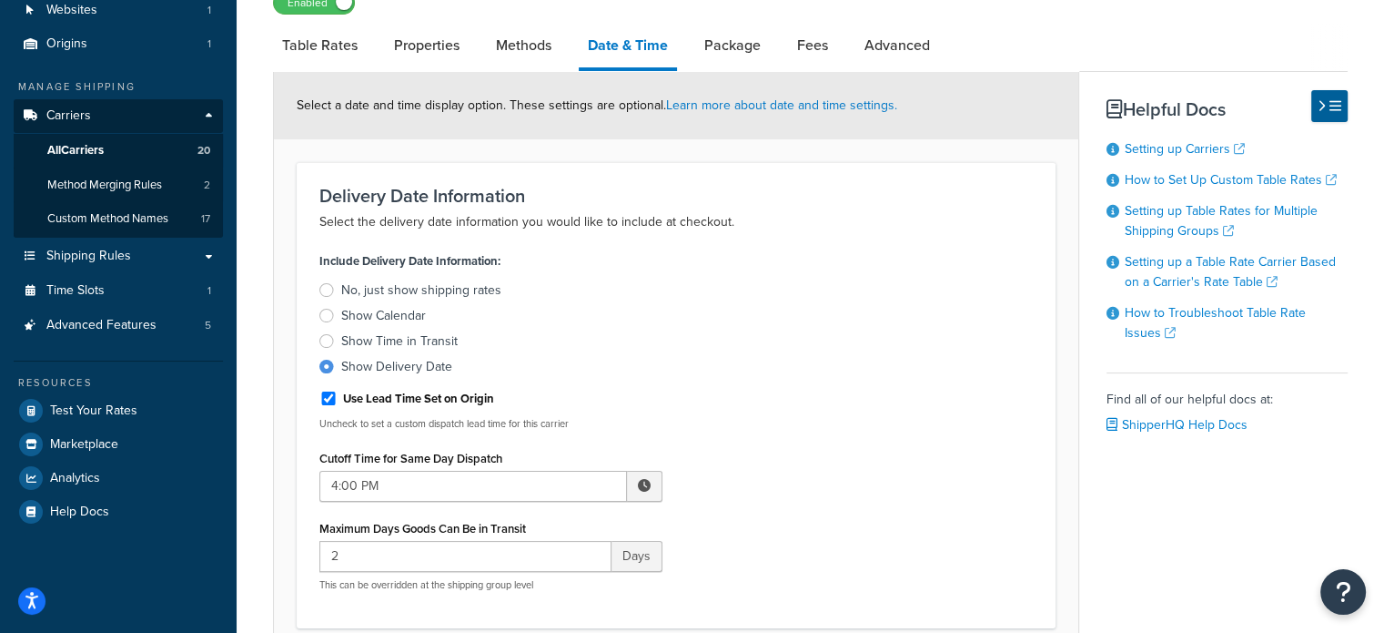
scroll to position [364, 0]
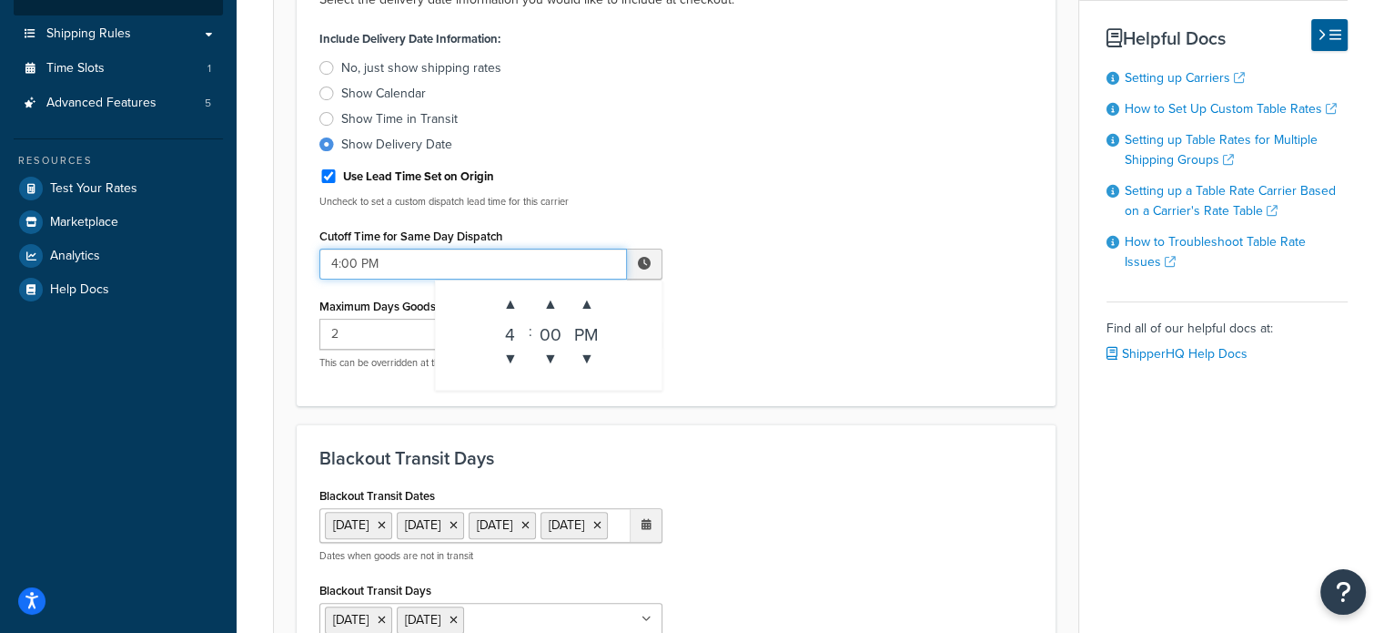
click at [411, 264] on input "4:00 PM" at bounding box center [473, 263] width 308 height 31
click at [512, 351] on span "▼" at bounding box center [510, 358] width 36 height 36
type input "2:00 PM"
click at [740, 338] on div "Include Delivery Date Information: No, just show shipping rates Show Calendar S…" at bounding box center [676, 204] width 741 height 358
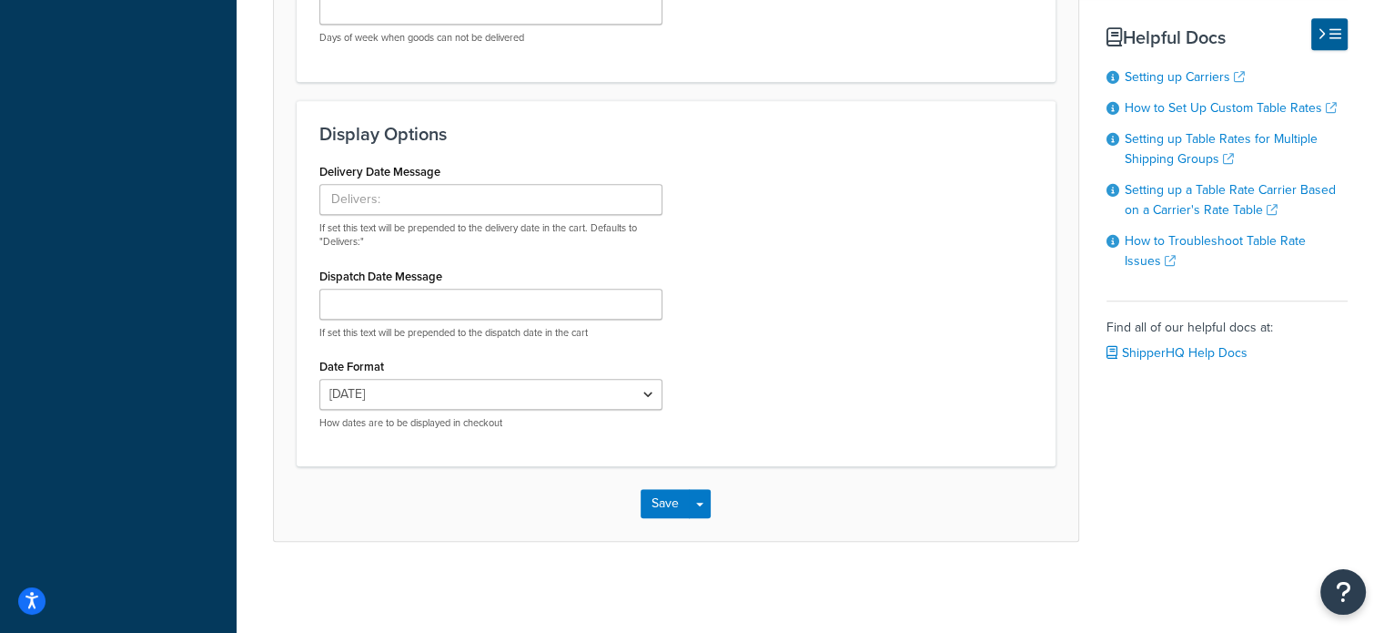
scroll to position [1510, 0]
click at [648, 504] on button "Save" at bounding box center [665, 503] width 49 height 29
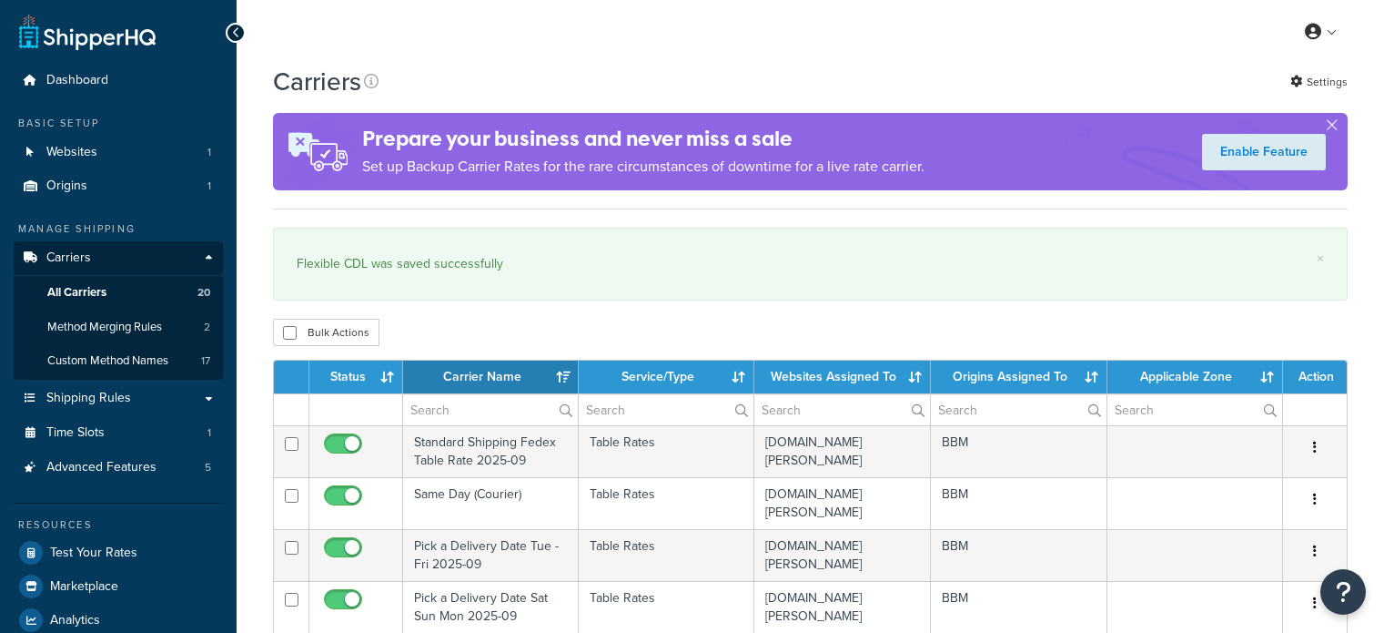
select select "15"
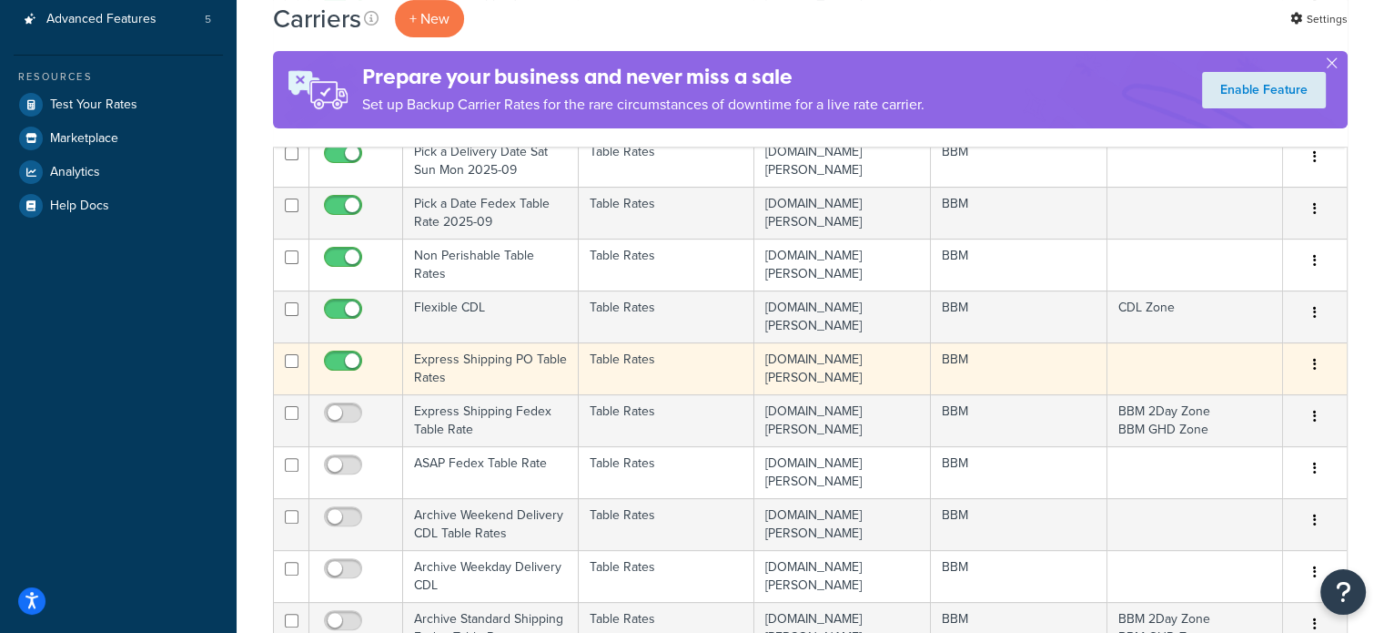
scroll to position [455, 0]
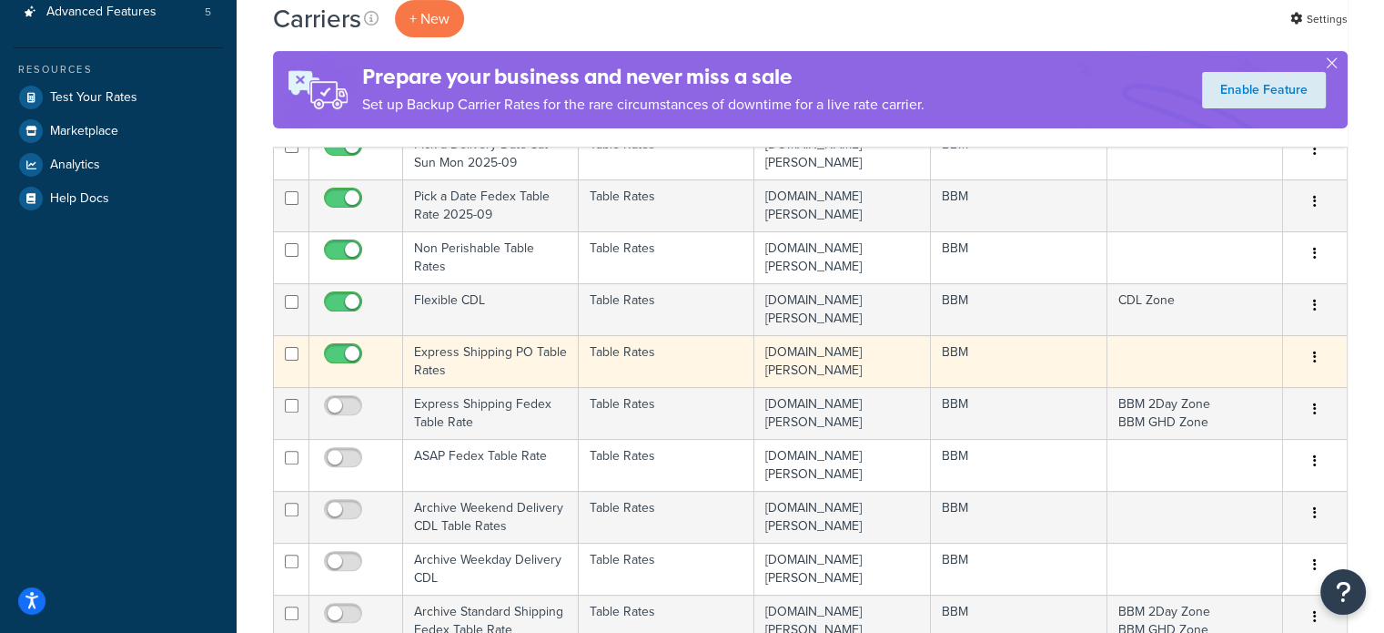
click at [444, 346] on td "Express Shipping PO Table Rates" at bounding box center [491, 361] width 176 height 52
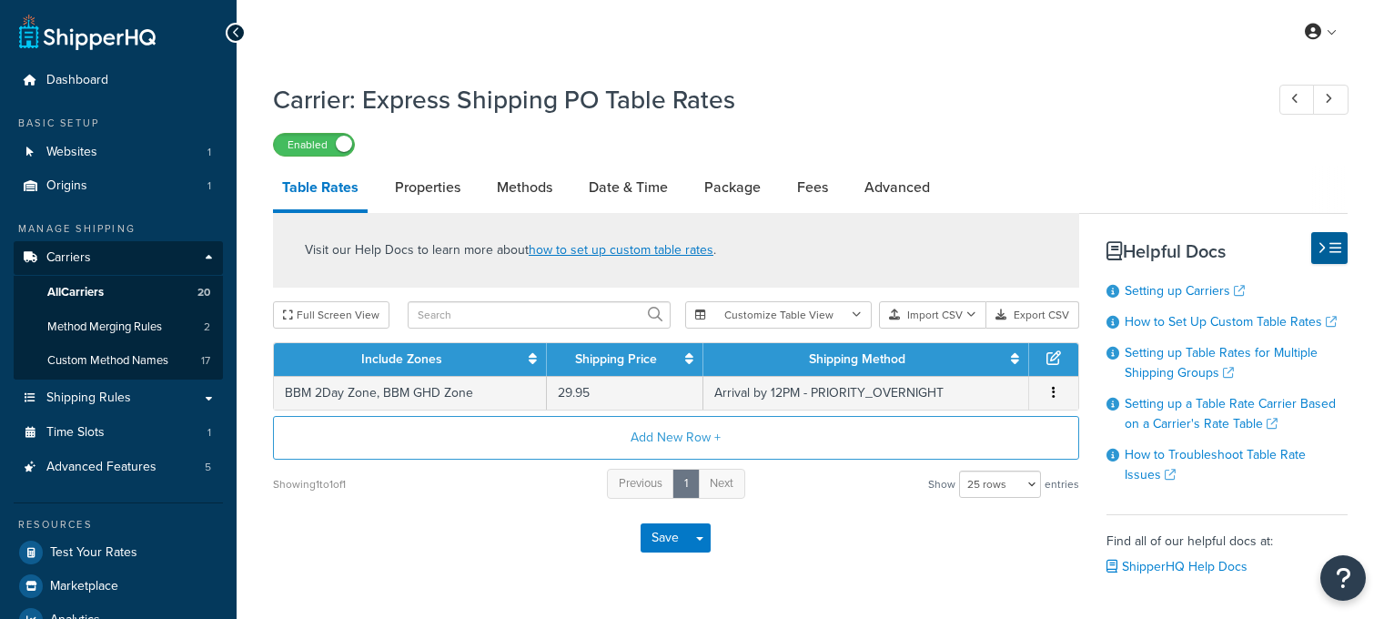
select select "25"
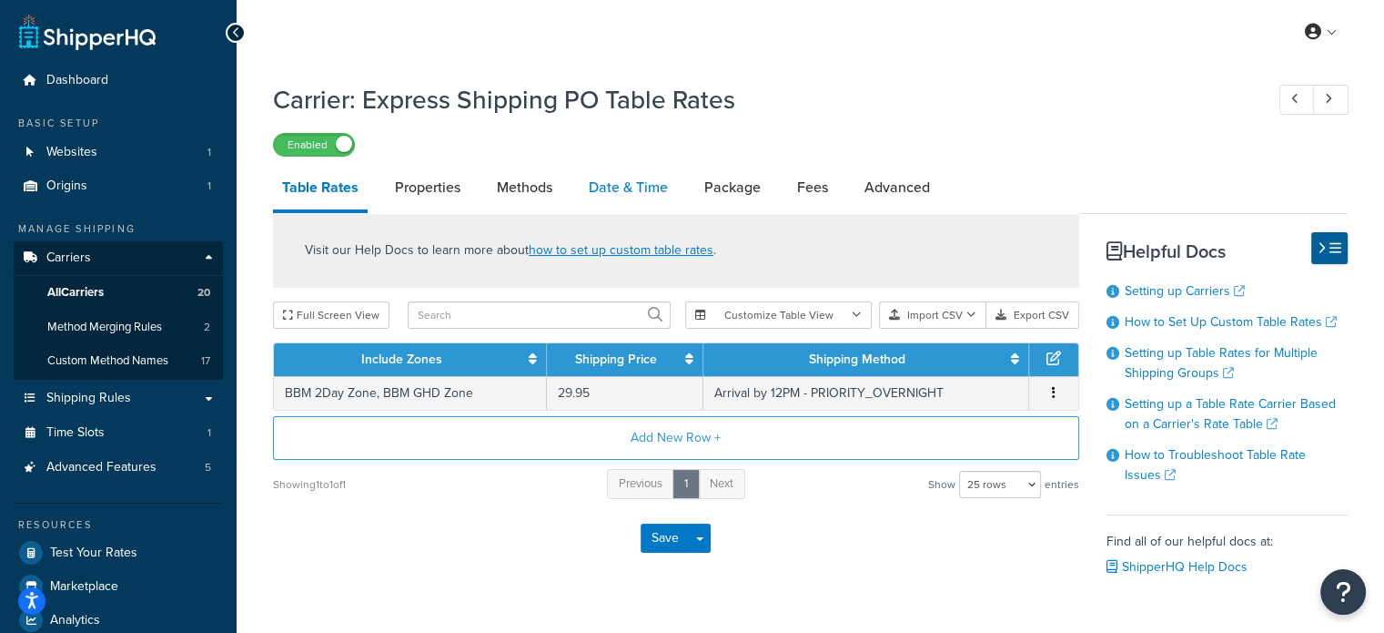
click at [619, 189] on link "Date & Time" at bounding box center [628, 188] width 97 height 44
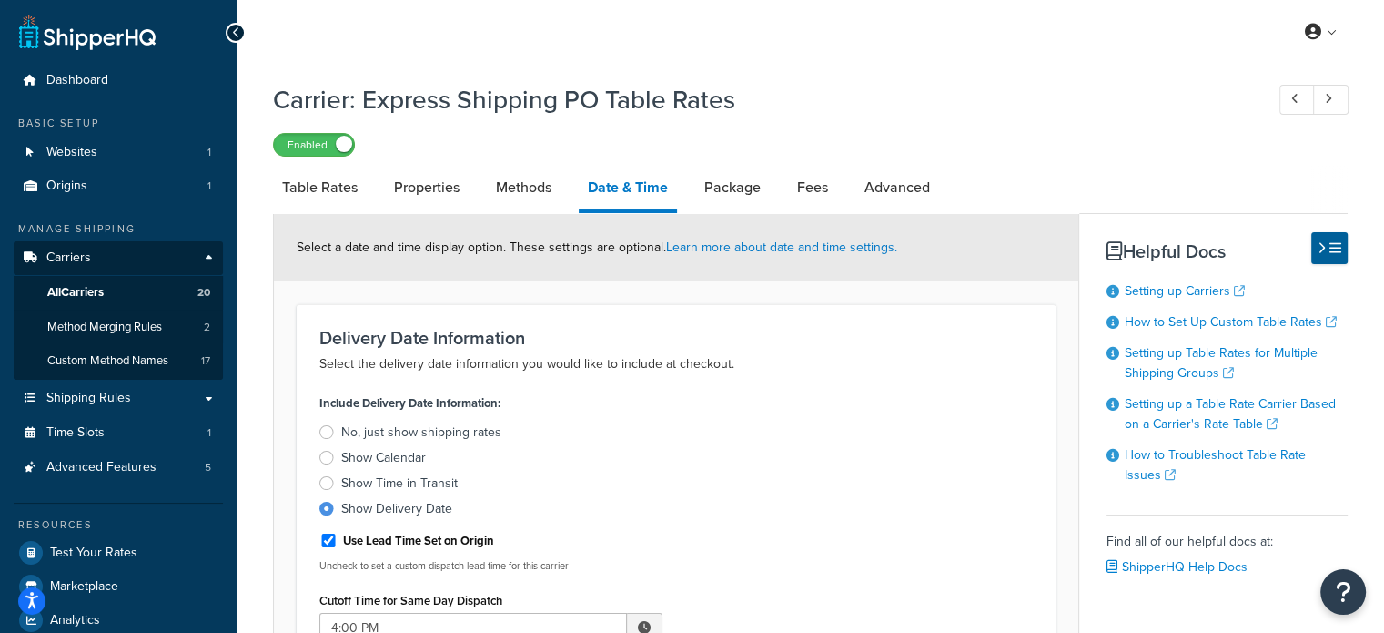
scroll to position [455, 0]
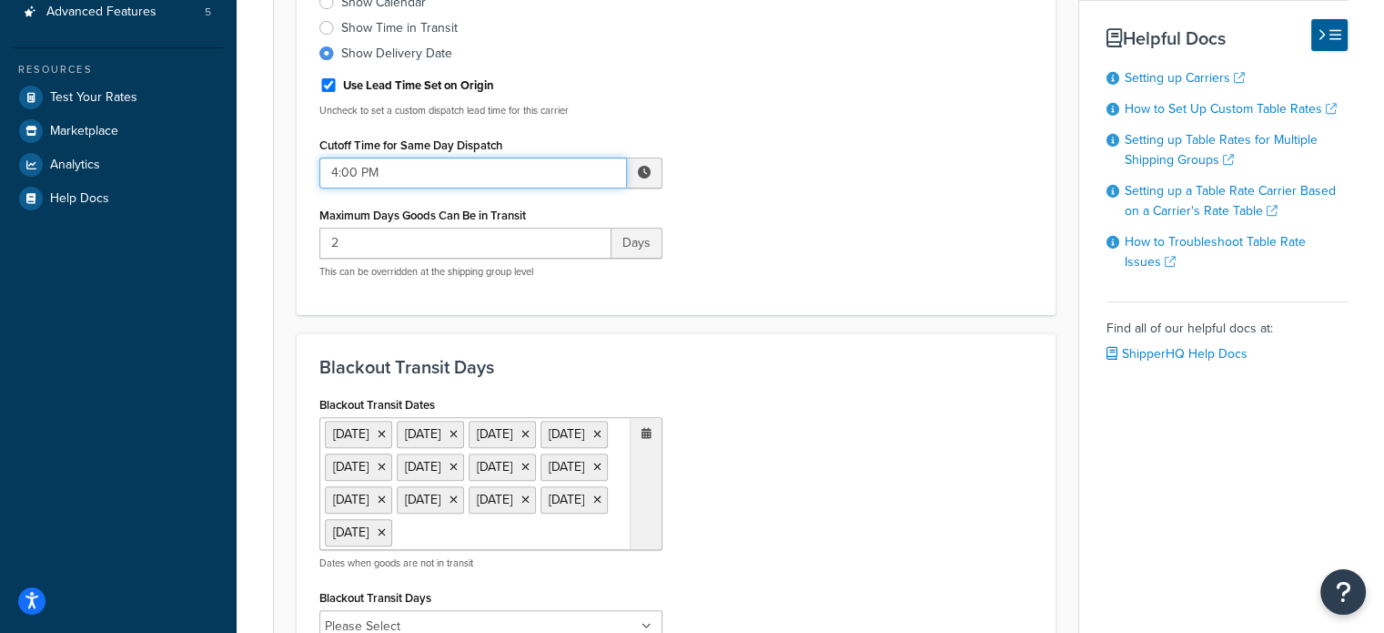
click at [399, 170] on input "4:00 PM" at bounding box center [473, 172] width 308 height 31
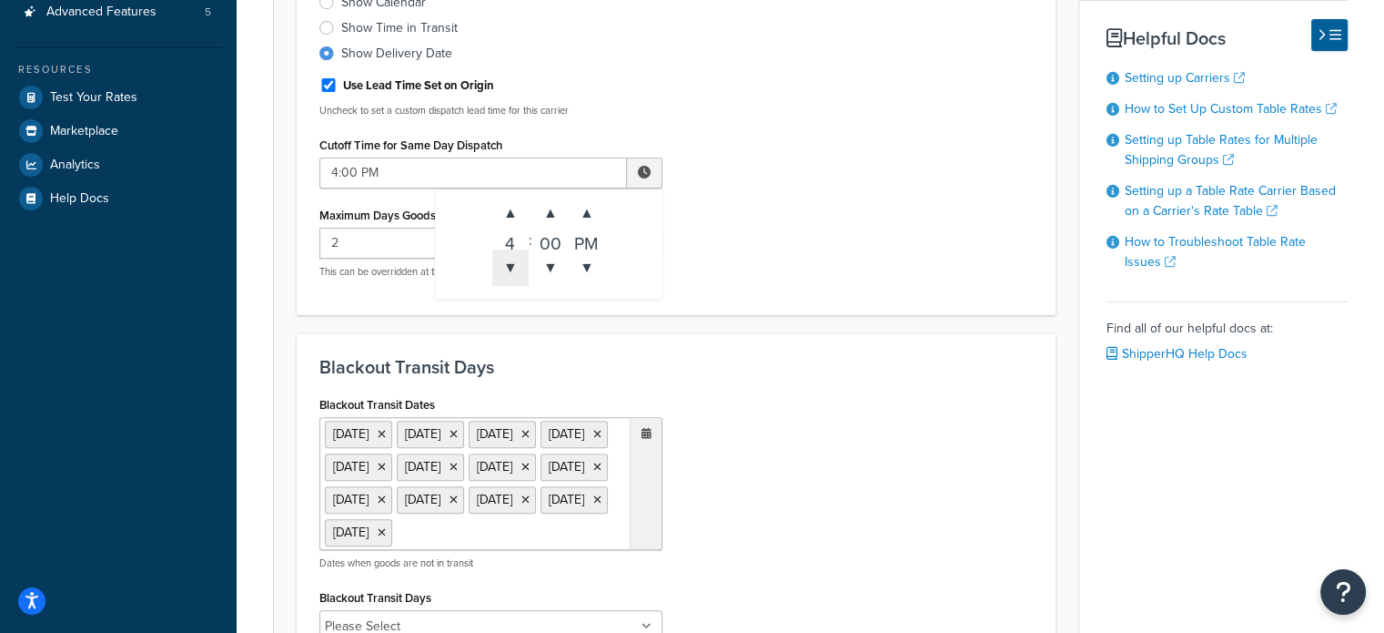
click at [506, 279] on span "▼" at bounding box center [510, 267] width 36 height 36
type input "2:00 PM"
click at [816, 256] on div "Include Delivery Date Information: No, just show shipping rates Show Calendar S…" at bounding box center [676, 113] width 741 height 358
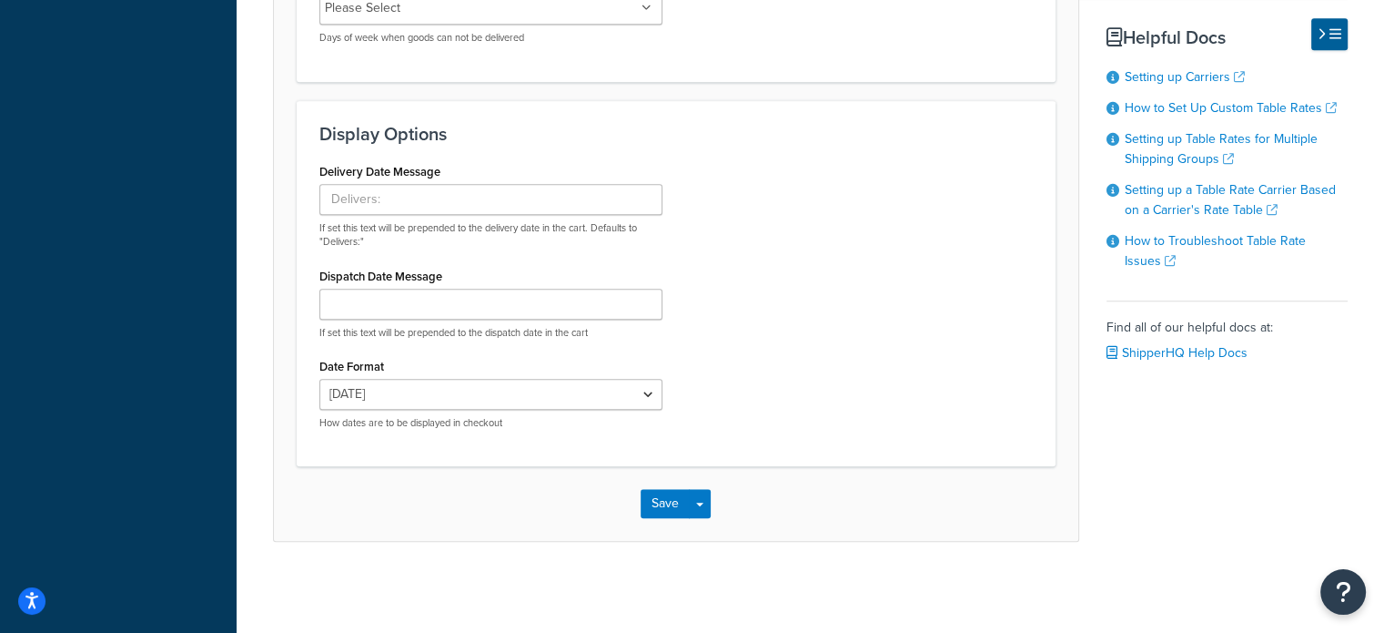
scroll to position [1580, 0]
click at [668, 504] on button "Save" at bounding box center [665, 503] width 49 height 29
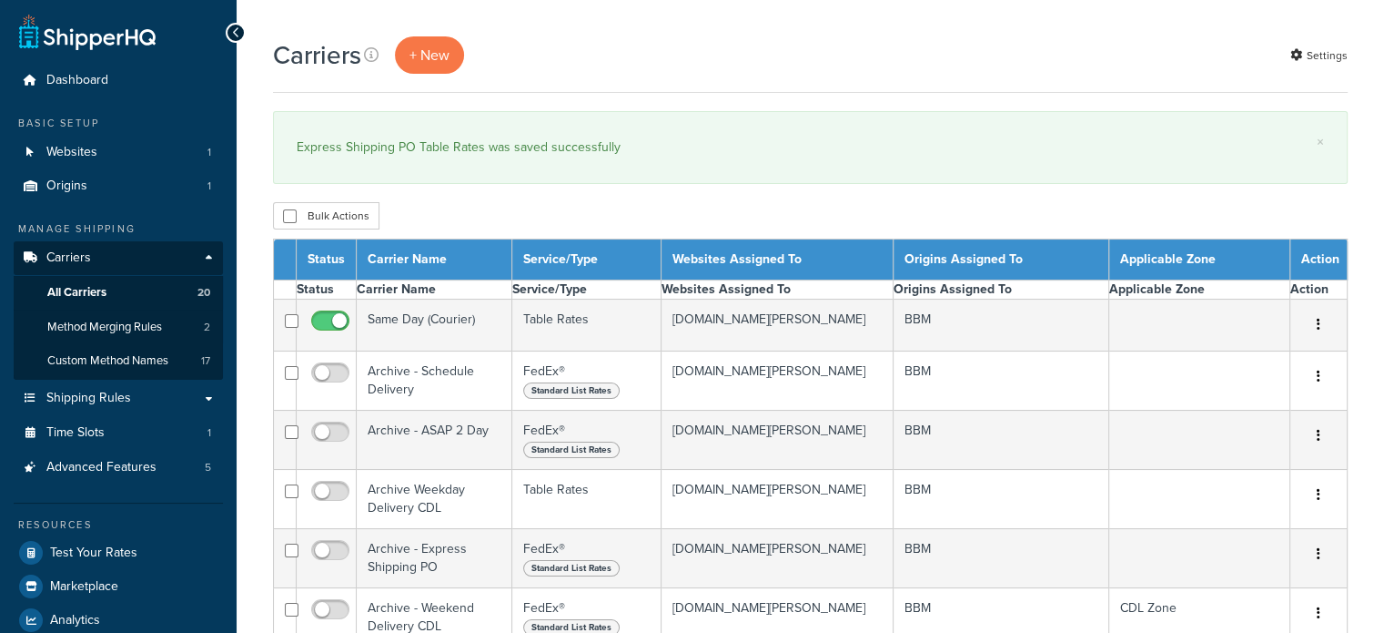
select select "15"
